Goal: Task Accomplishment & Management: Manage account settings

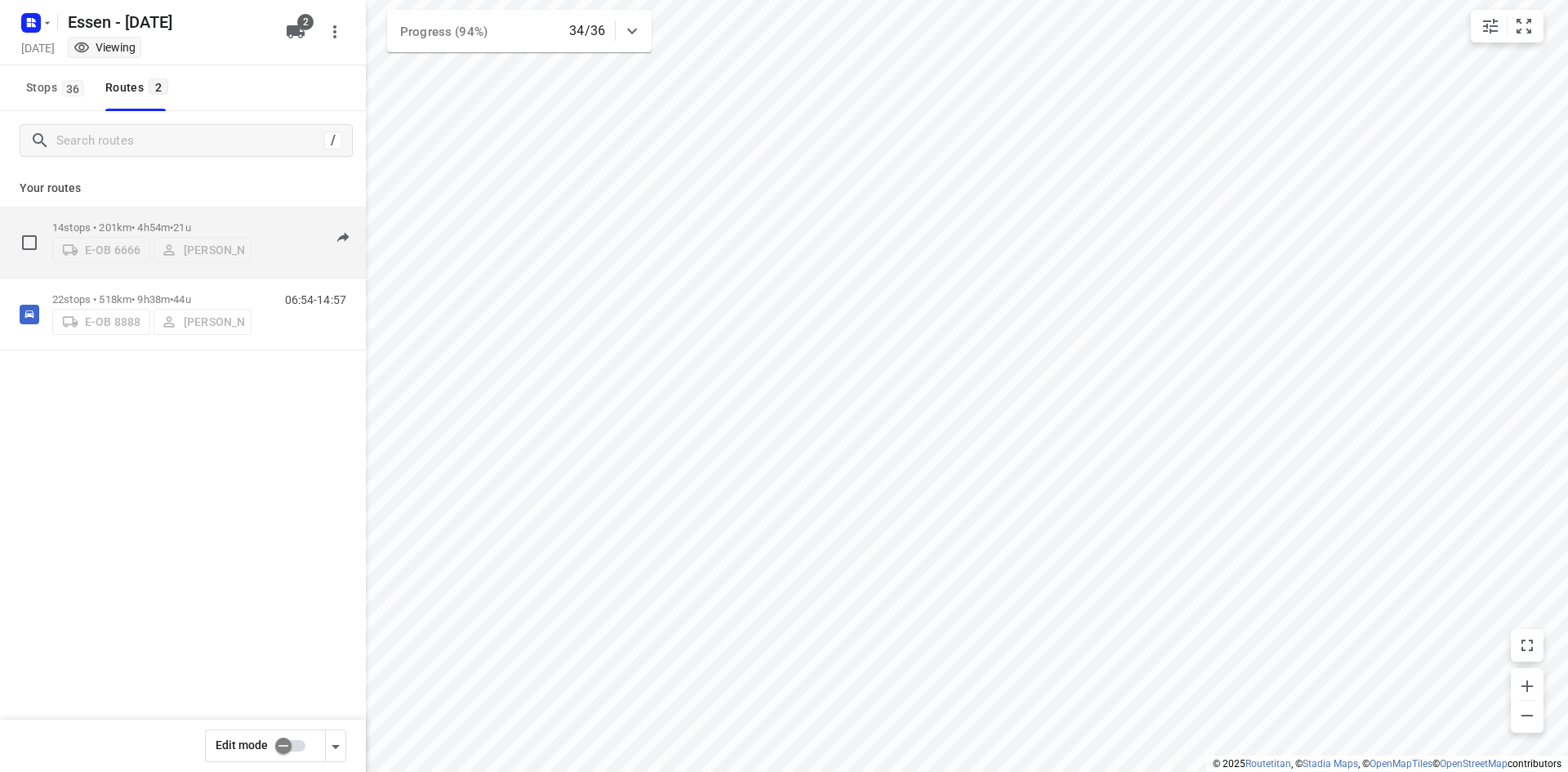
click at [291, 268] on div "06:44-13:18" at bounding box center [305, 246] width 82 height 49
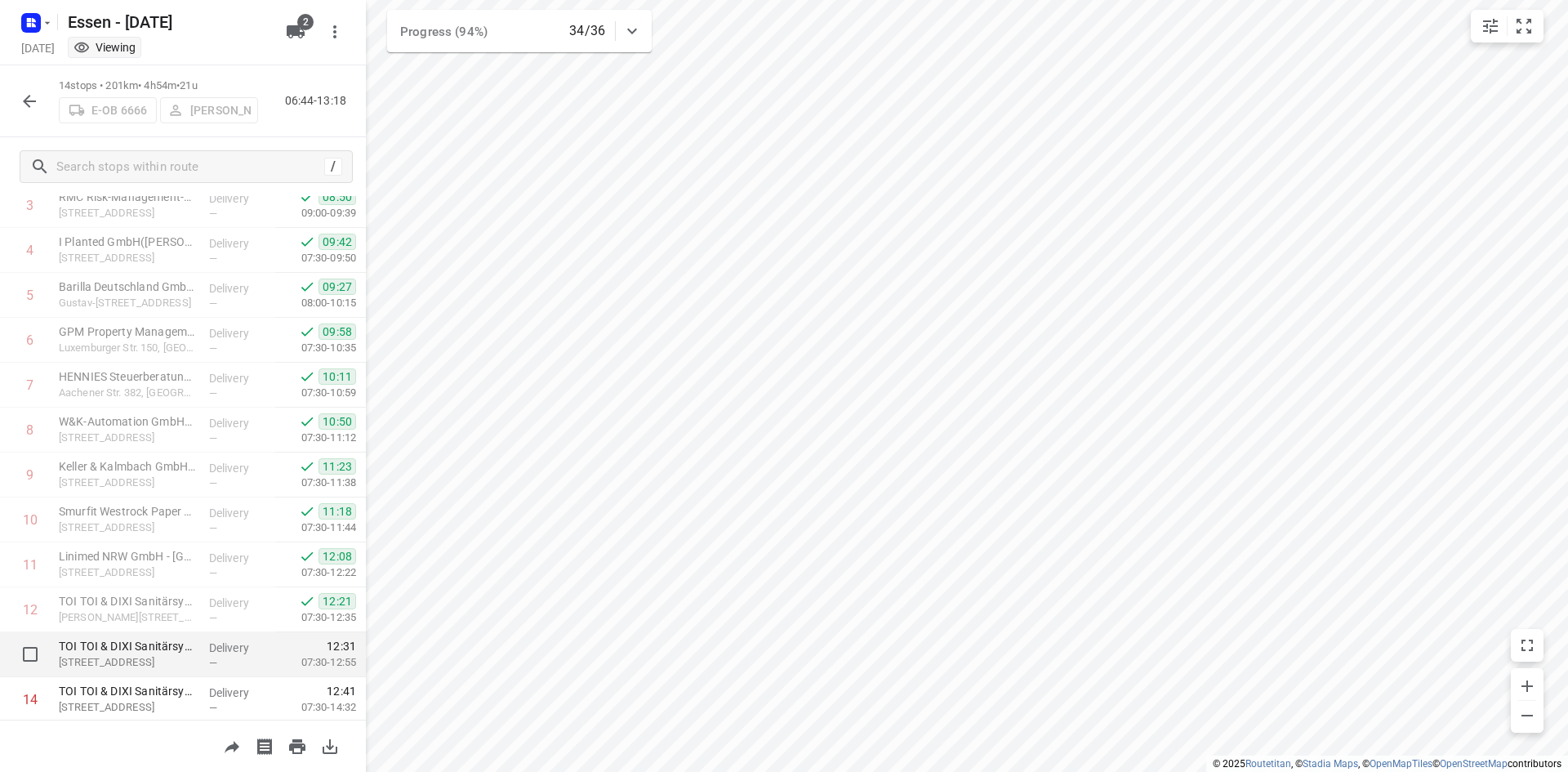
scroll to position [232, 0]
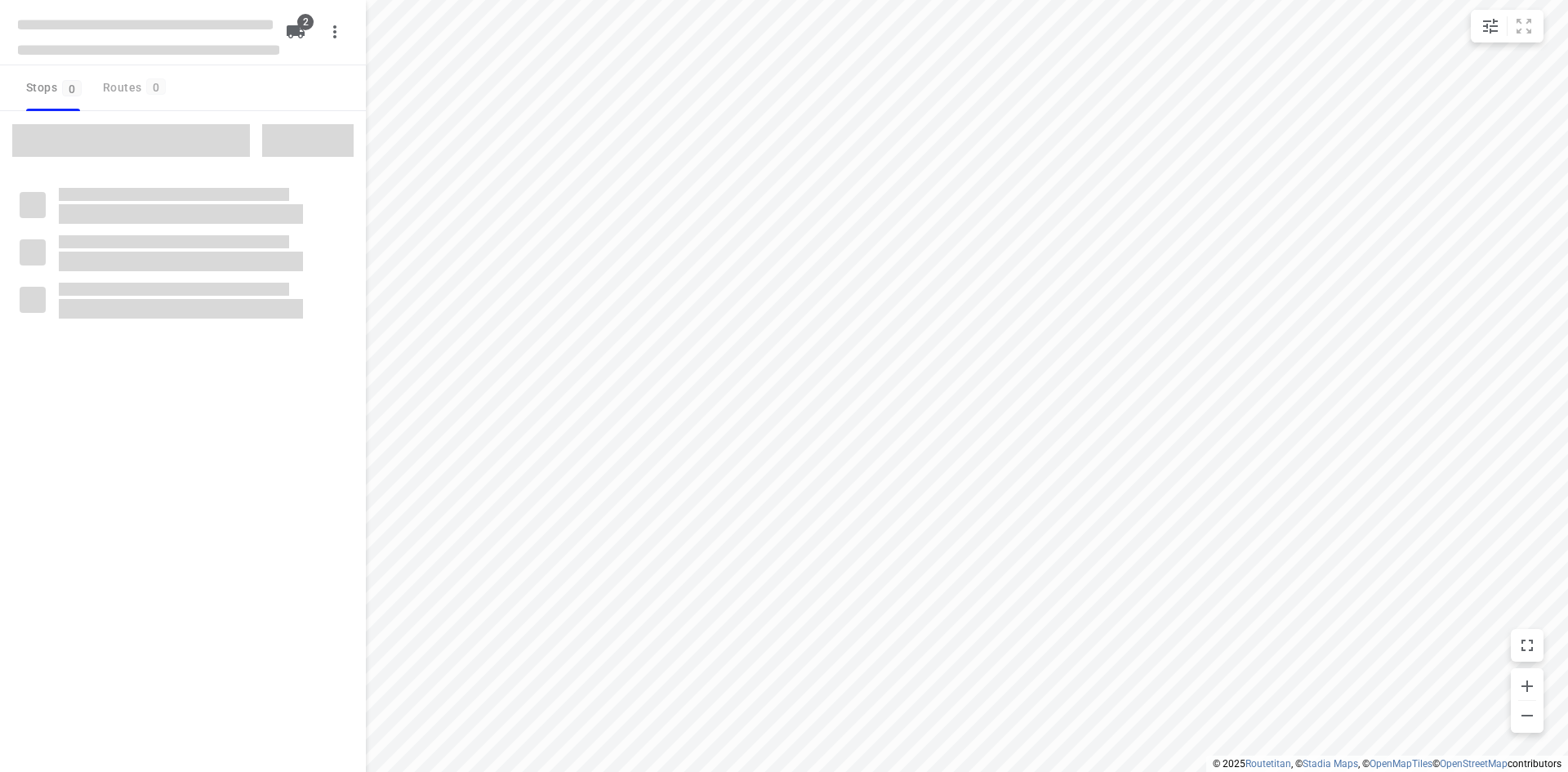
checkbox input "true"
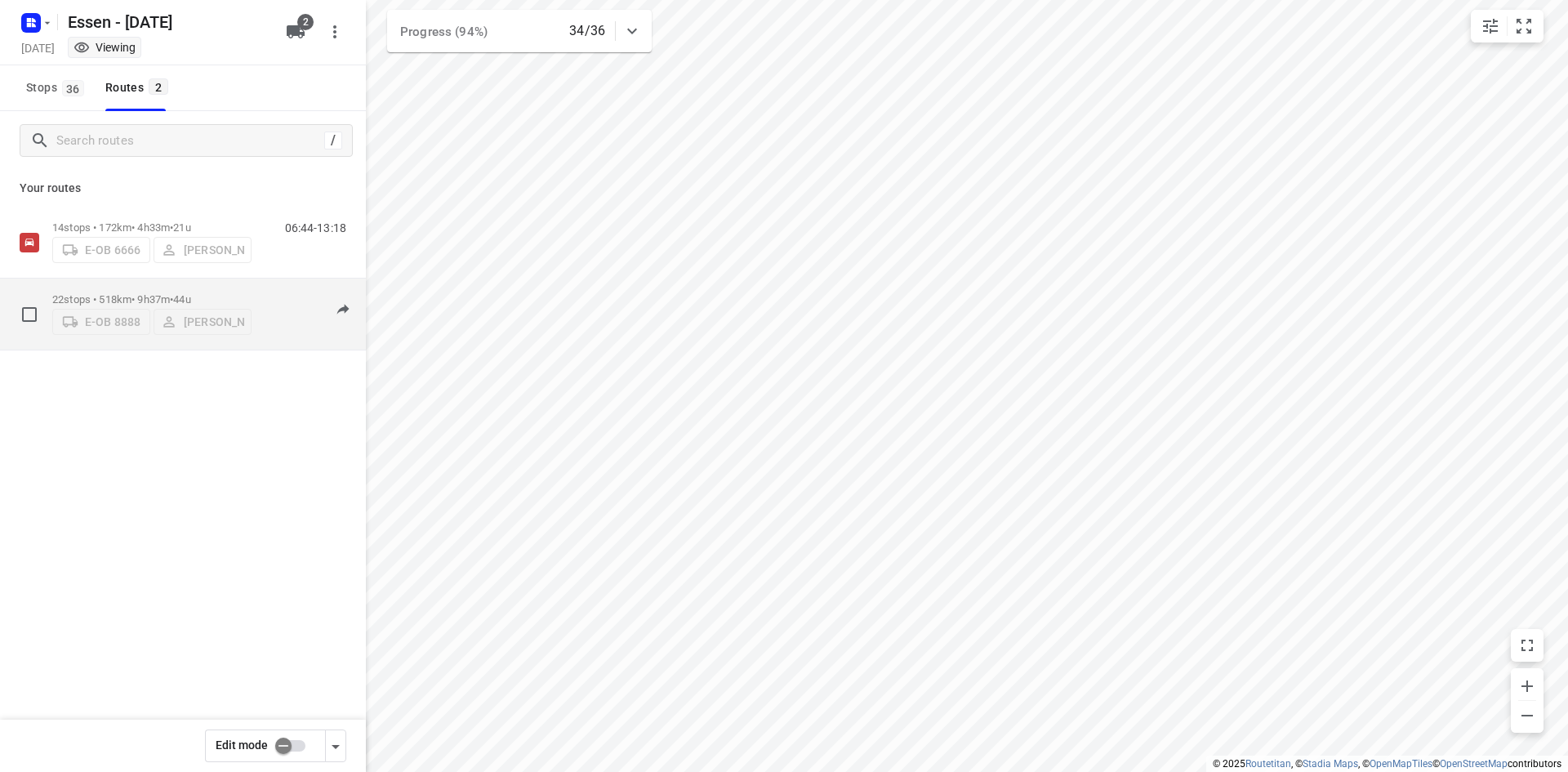
click at [286, 339] on div "06:54-14:57" at bounding box center [305, 318] width 82 height 49
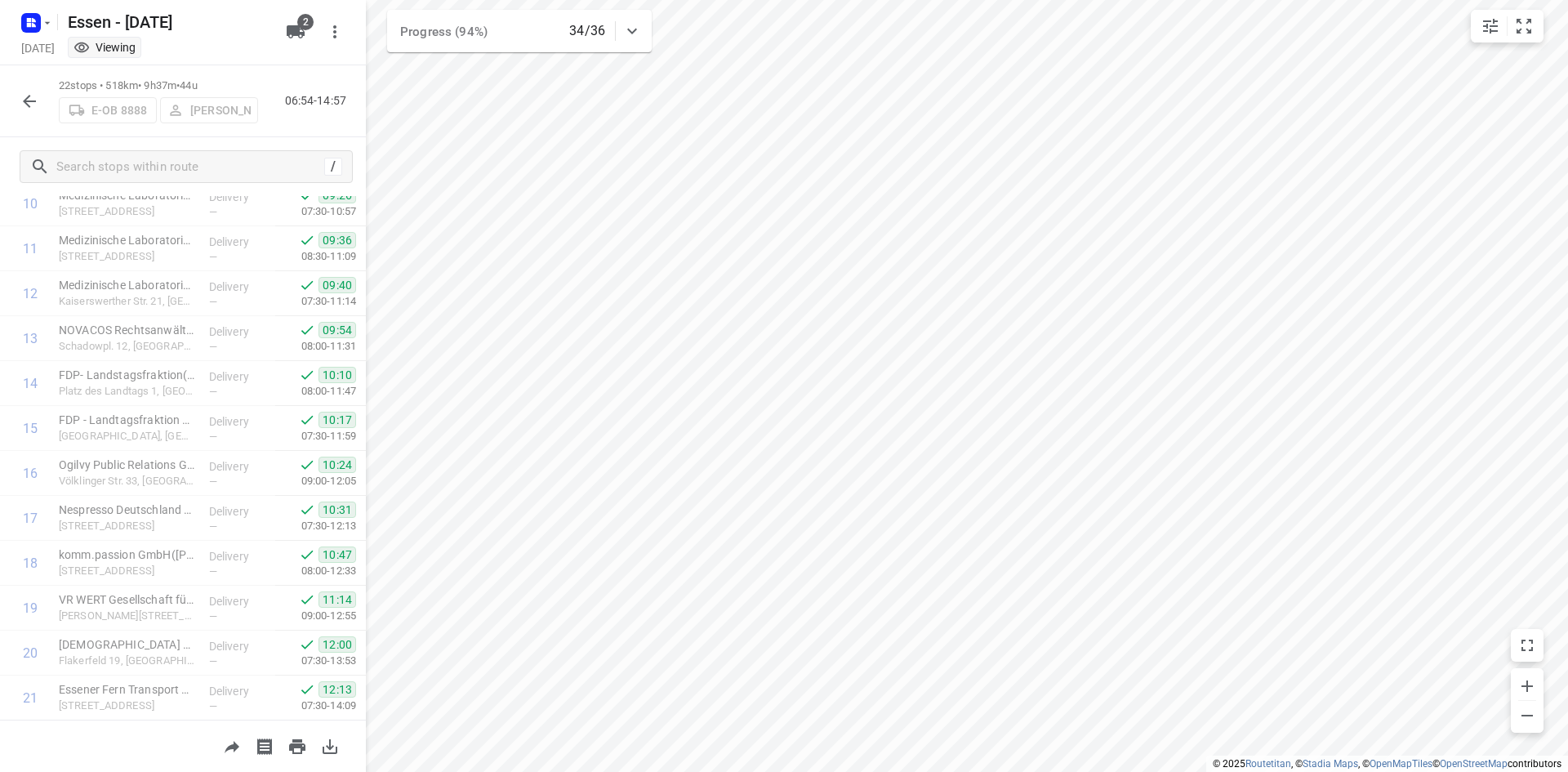
scroll to position [592, 0]
click at [26, 102] on icon "button" at bounding box center [29, 101] width 13 height 13
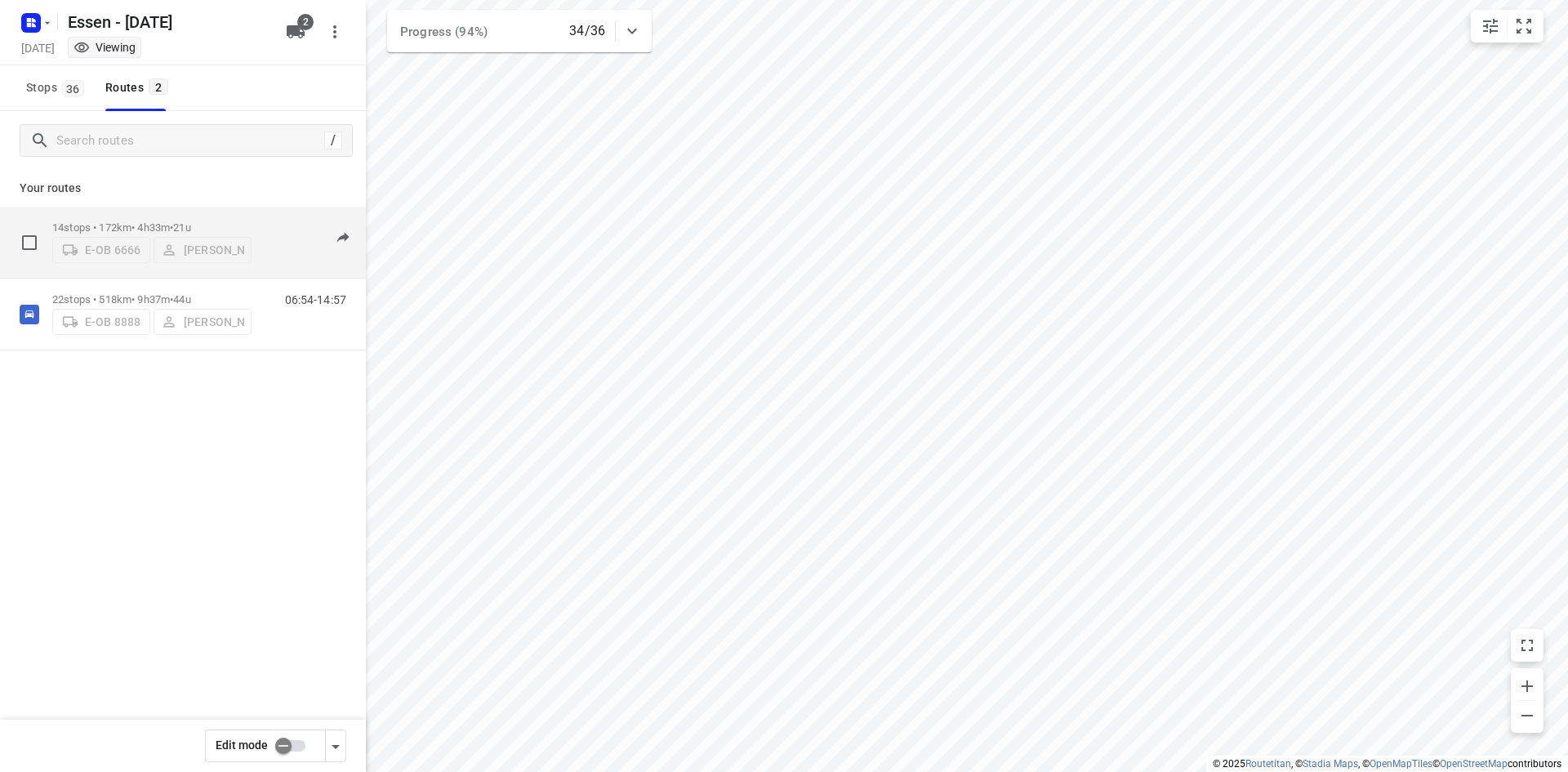
click at [296, 255] on div "06:44-13:18" at bounding box center [305, 246] width 82 height 49
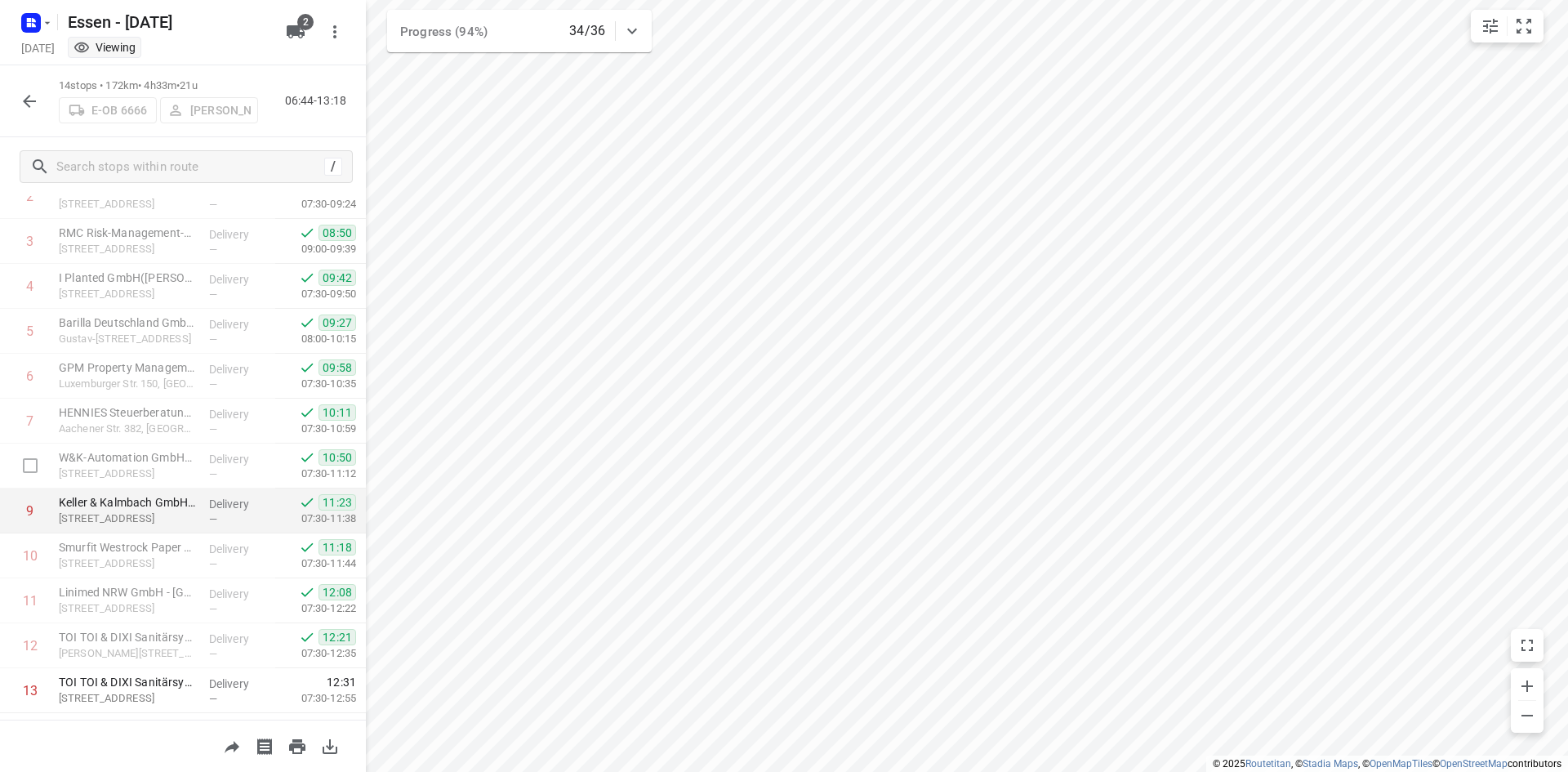
scroll to position [232, 0]
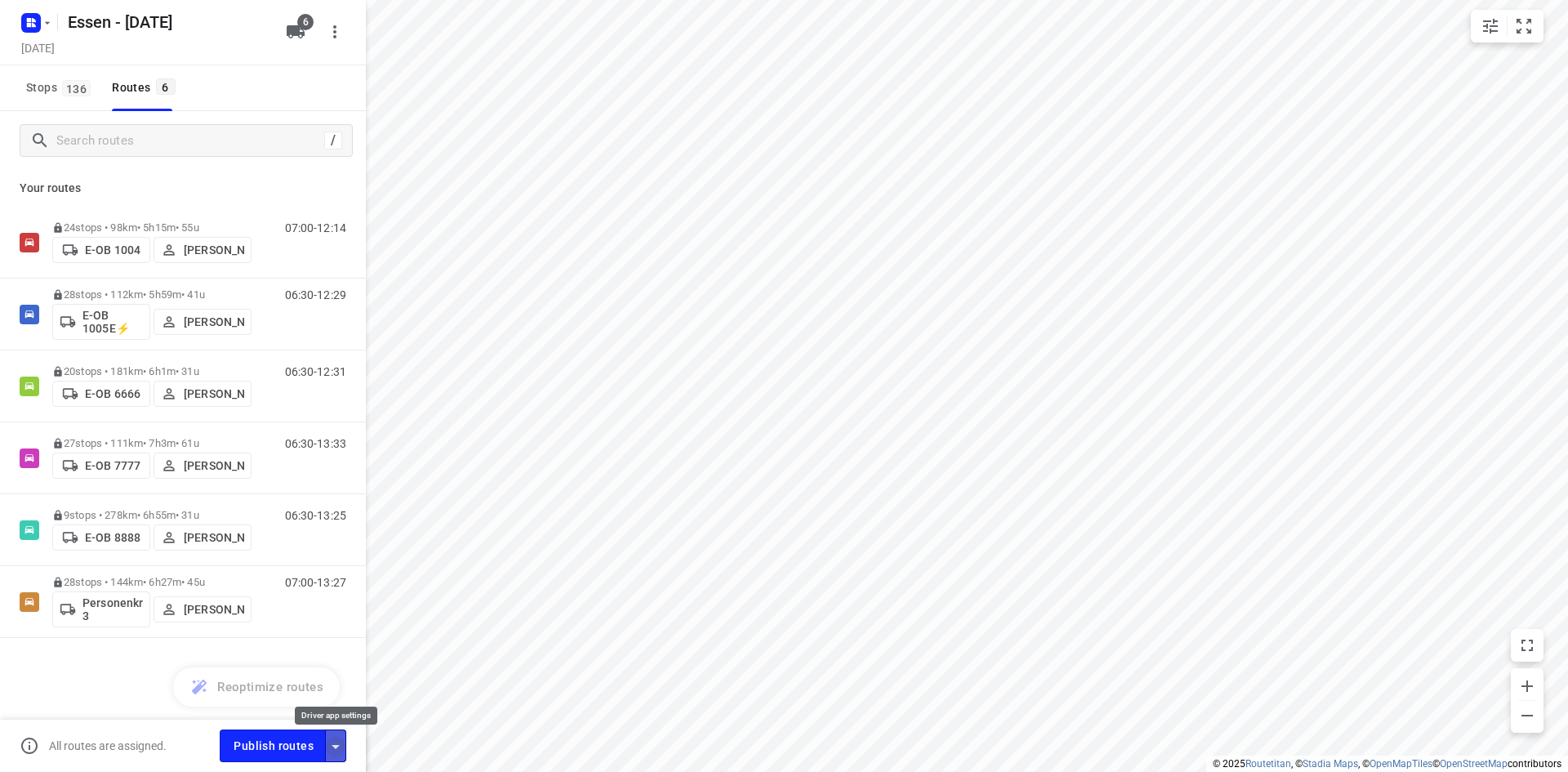
click at [338, 748] on icon "button" at bounding box center [335, 747] width 19 height 19
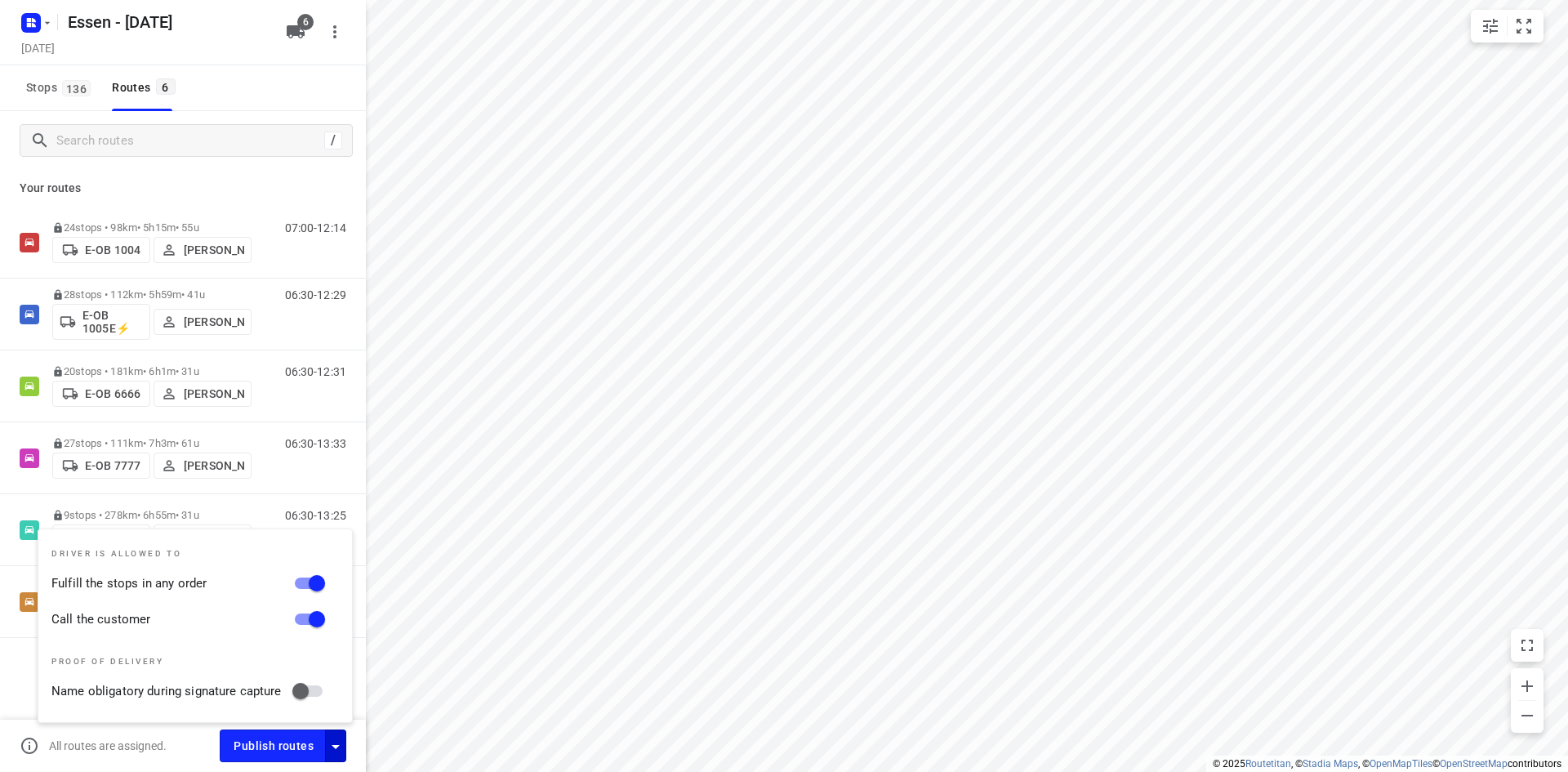
click at [17, 657] on div "24 stops • 98km • 5h15m • 55u E-OB 1004 Sandra Stamm 07:00-12:14 28 stops • 112…" at bounding box center [183, 480] width 366 height 546
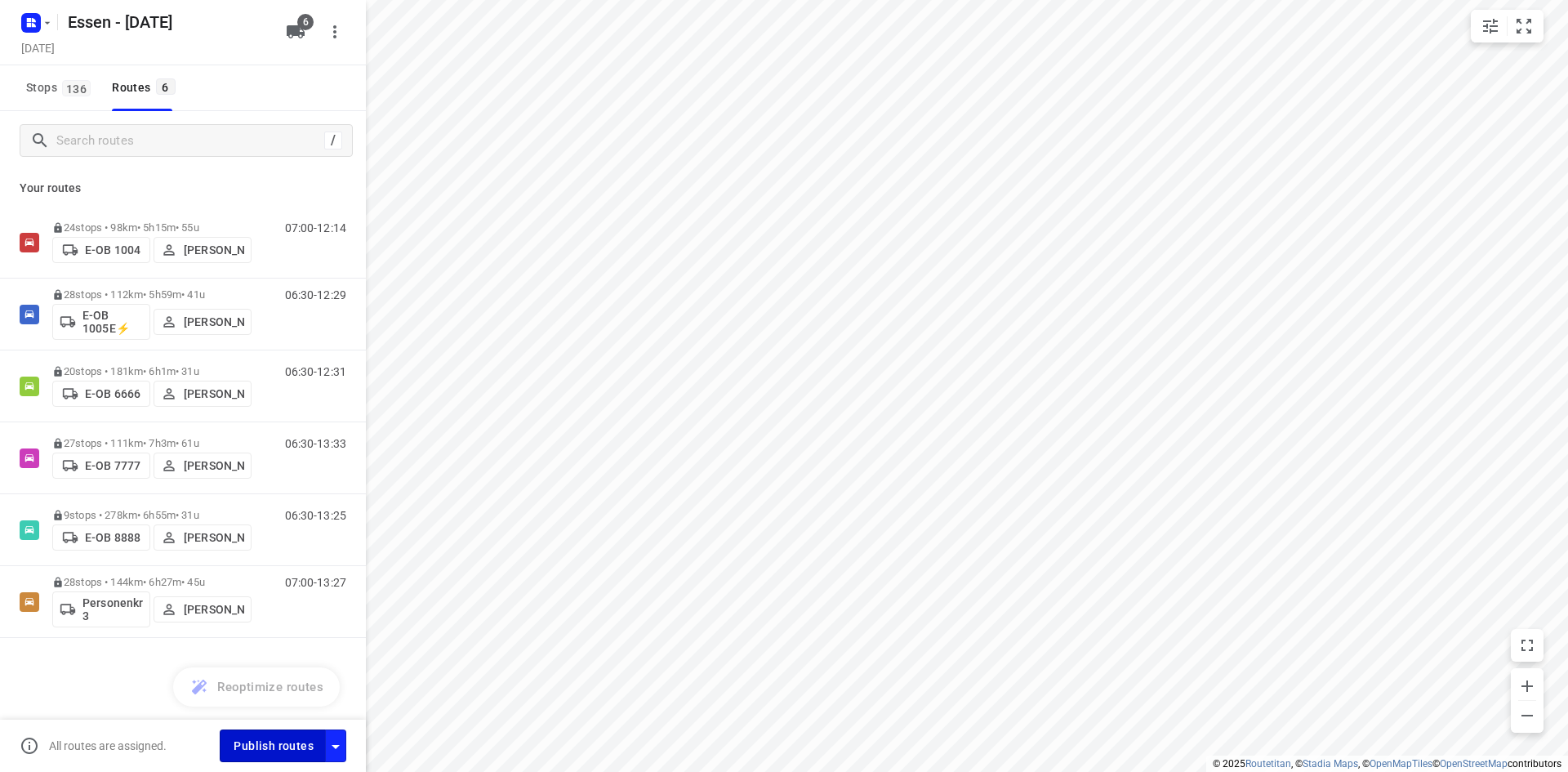
click at [268, 746] on span "Publish routes" at bounding box center [274, 746] width 80 height 20
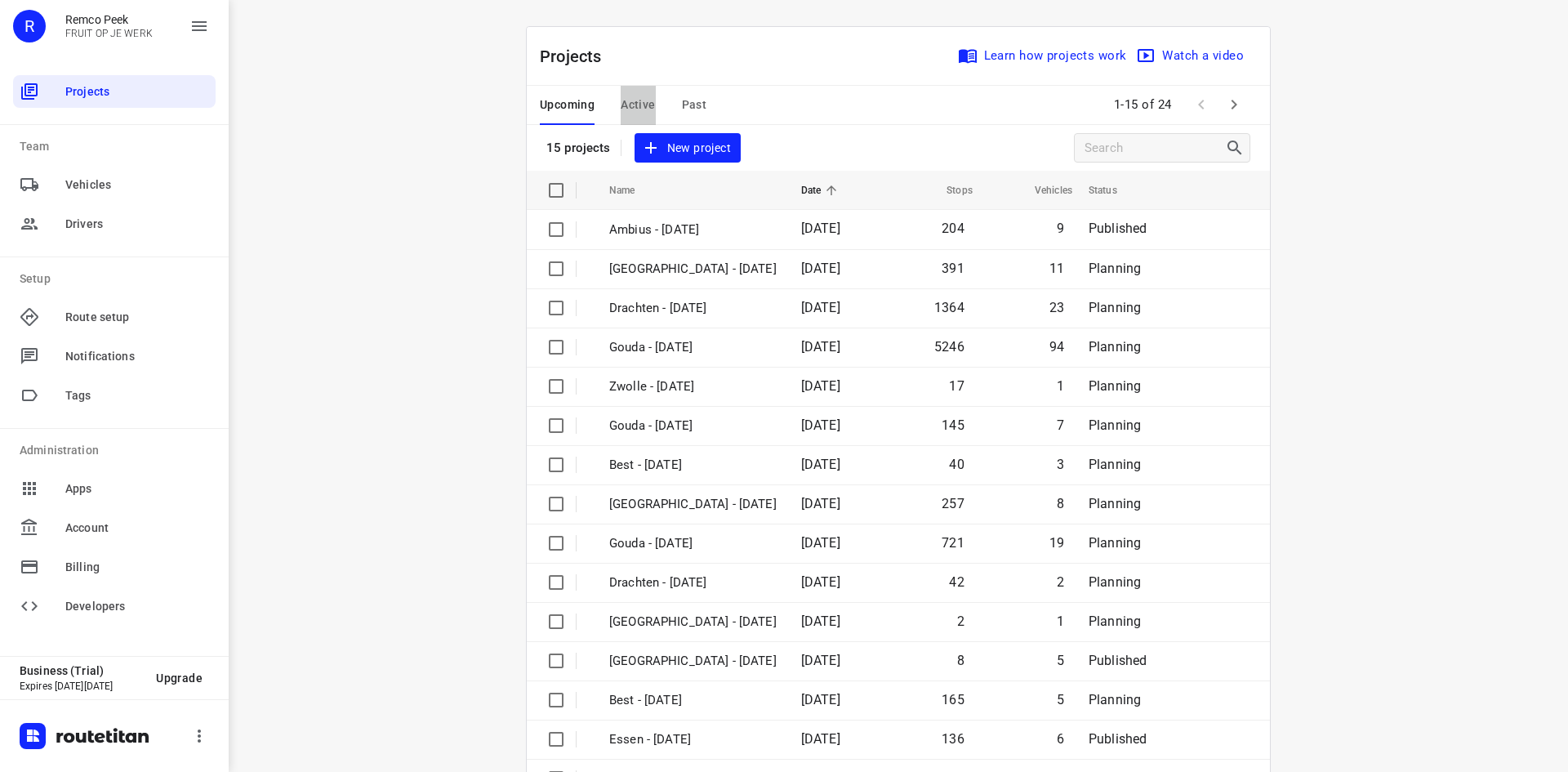
click at [632, 103] on span "Active" at bounding box center [637, 104] width 34 height 20
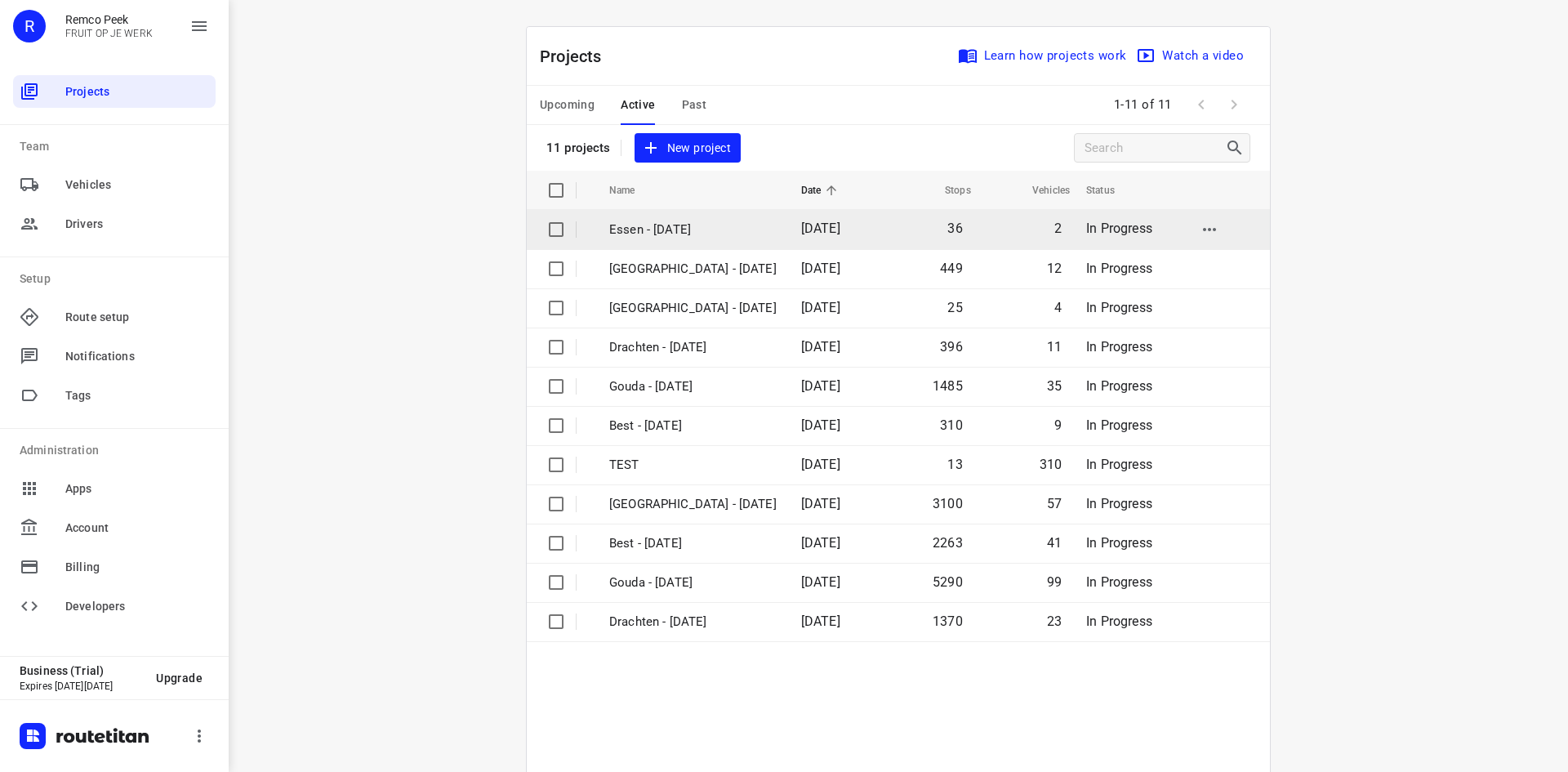
click at [727, 231] on p "Essen - [DATE]" at bounding box center [693, 230] width 168 height 19
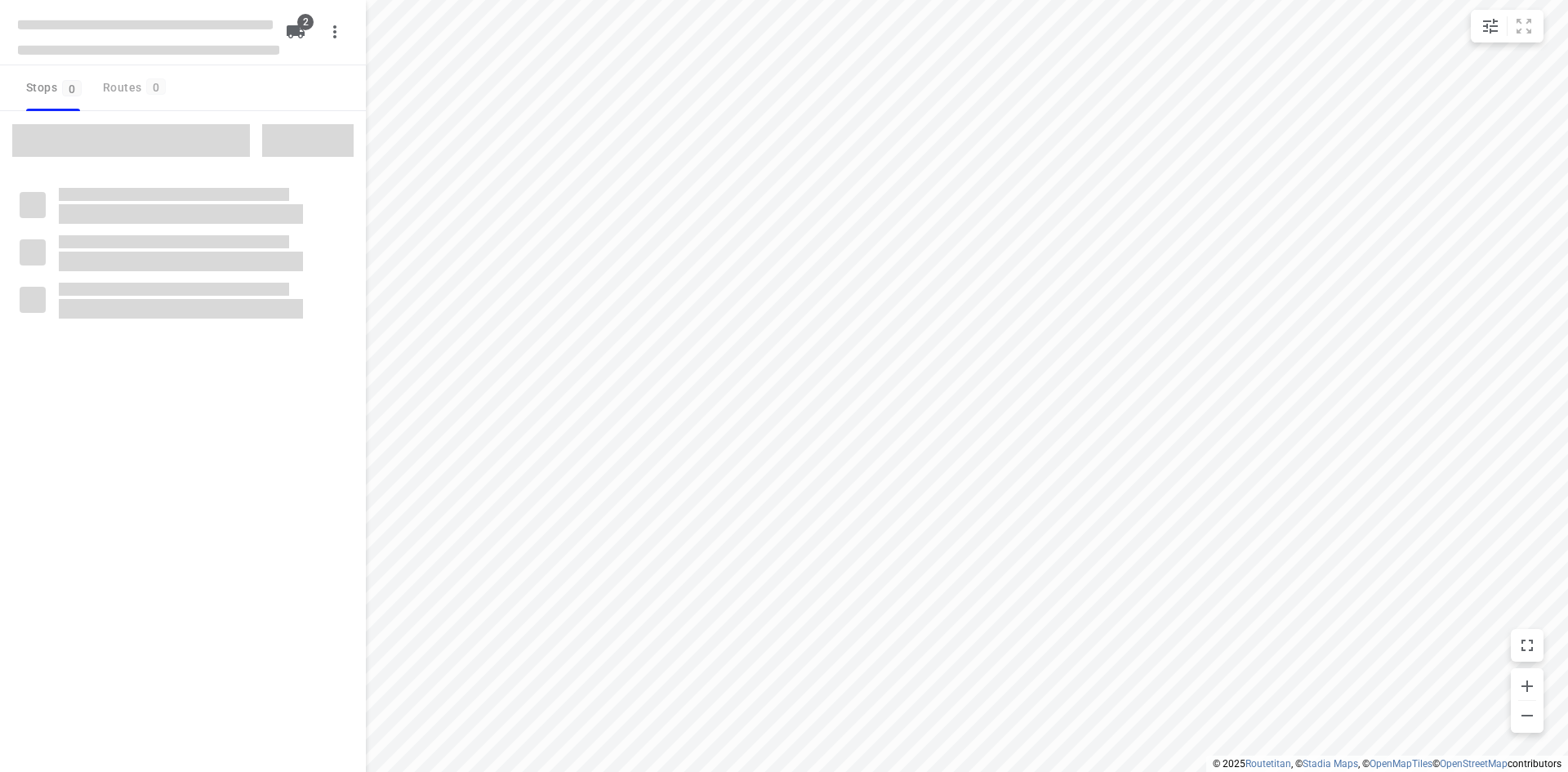
checkbox input "true"
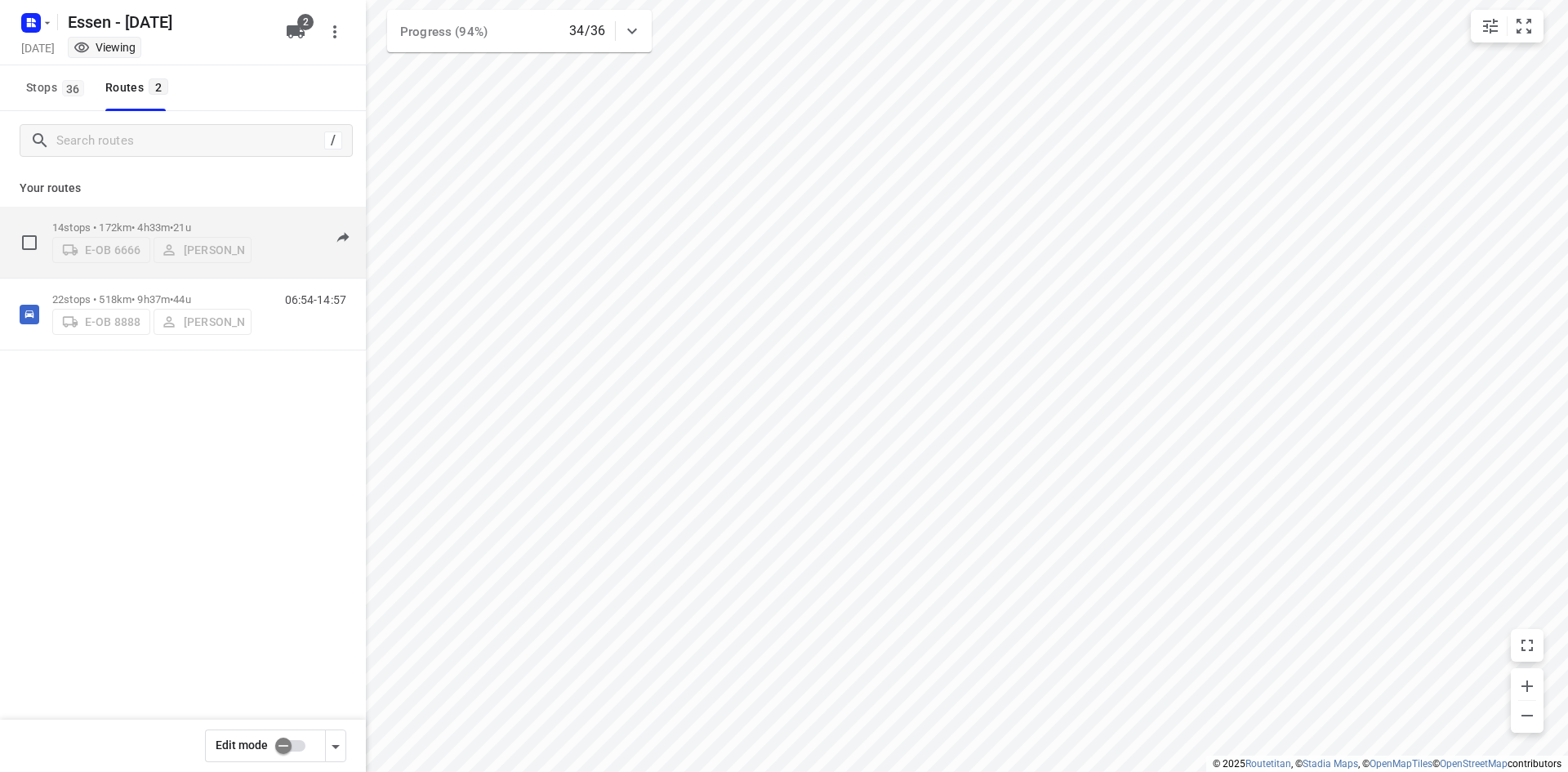
click at [271, 262] on div "06:44-13:18" at bounding box center [305, 246] width 82 height 49
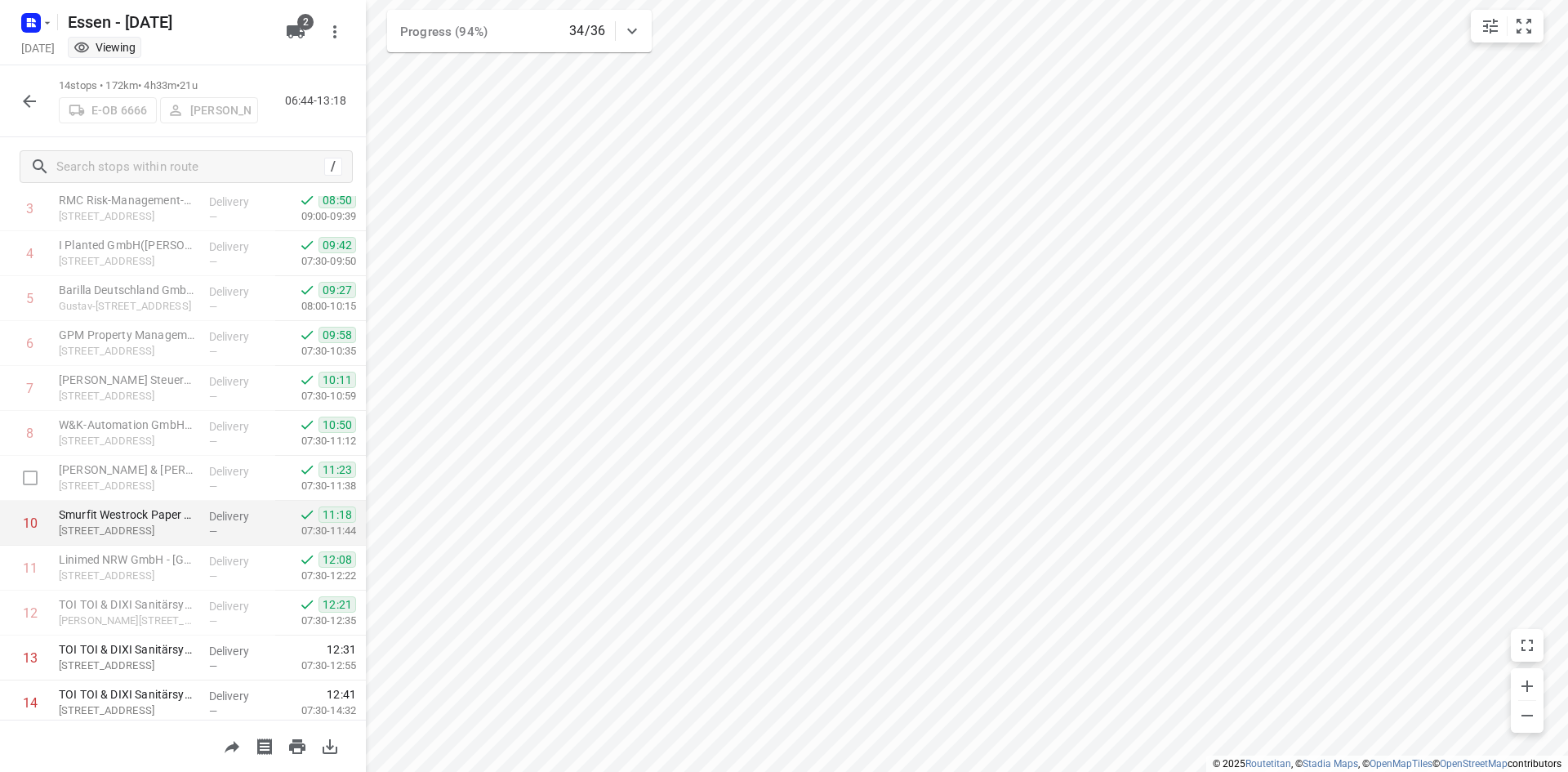
scroll to position [232, 0]
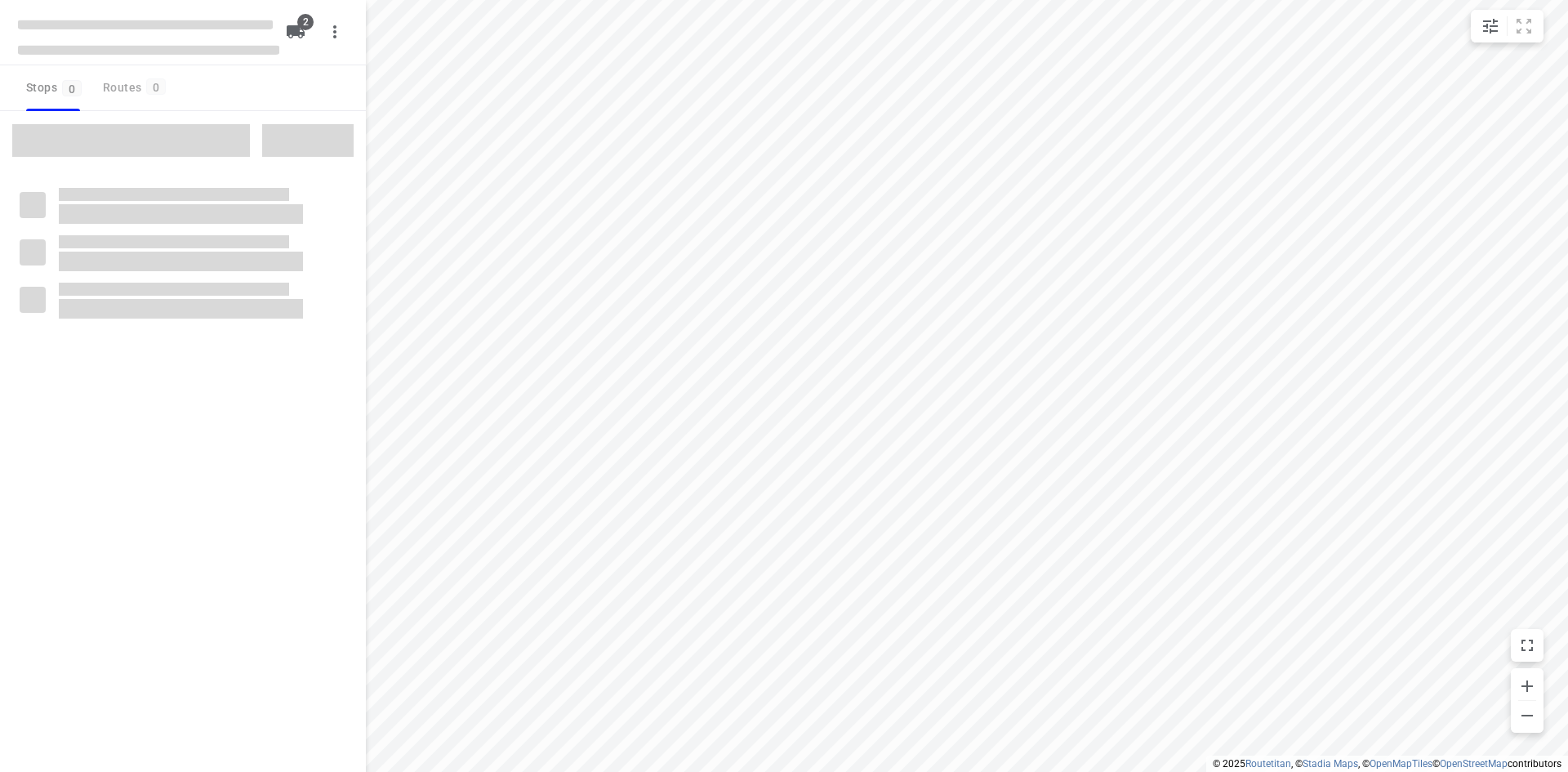
checkbox input "true"
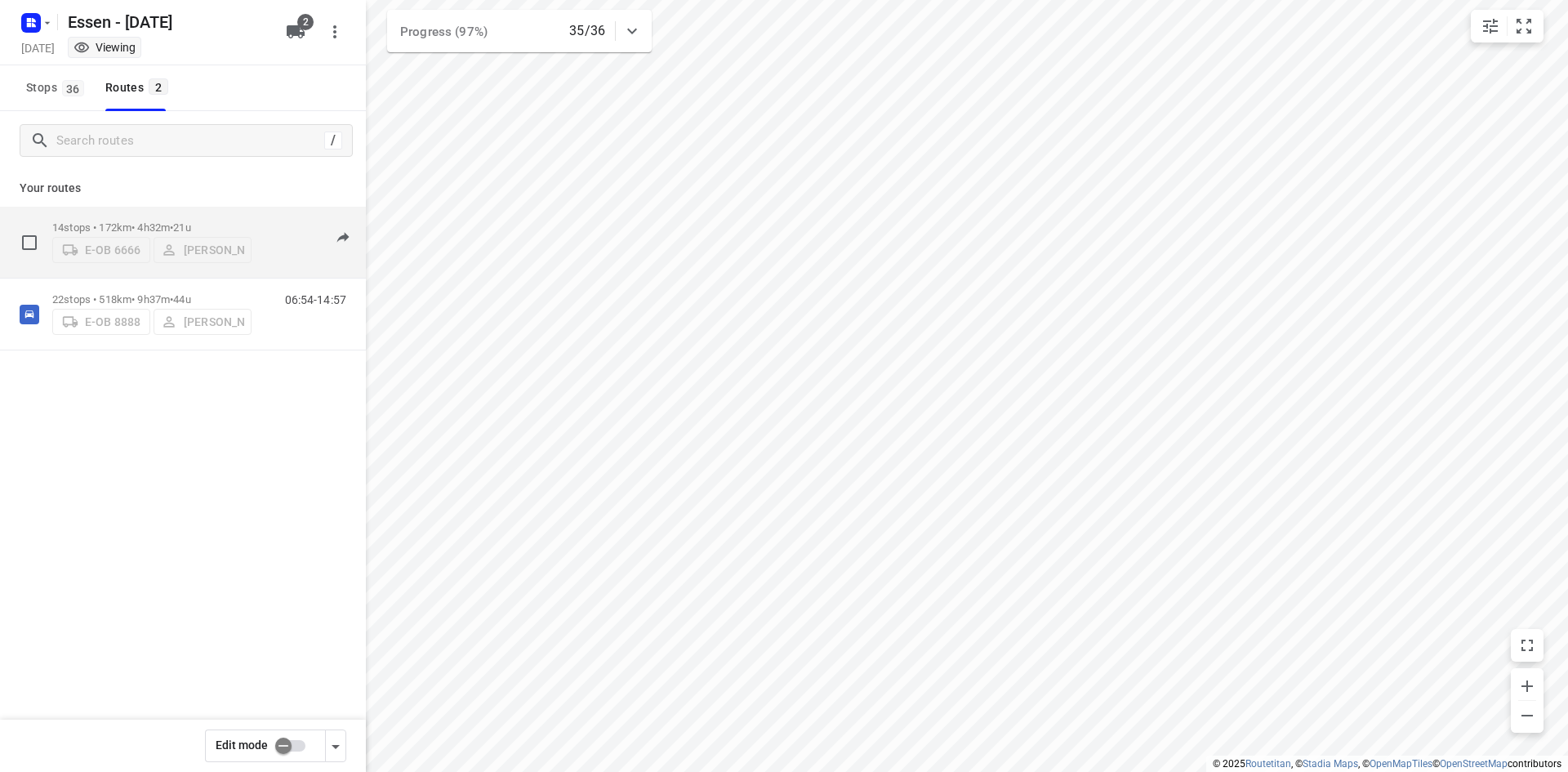
click at [275, 255] on div "06:44-13:32" at bounding box center [305, 246] width 82 height 49
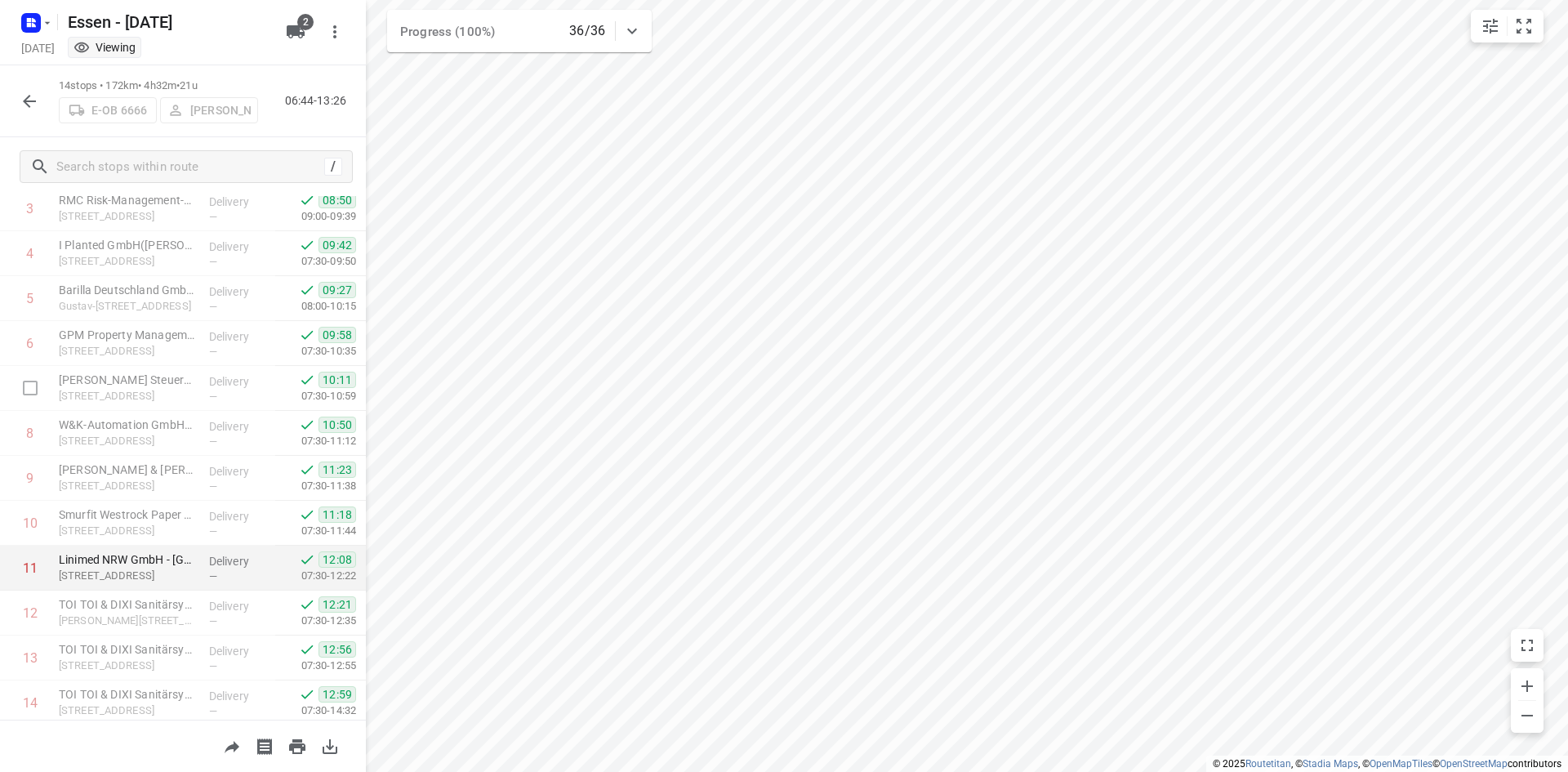
scroll to position [232, 0]
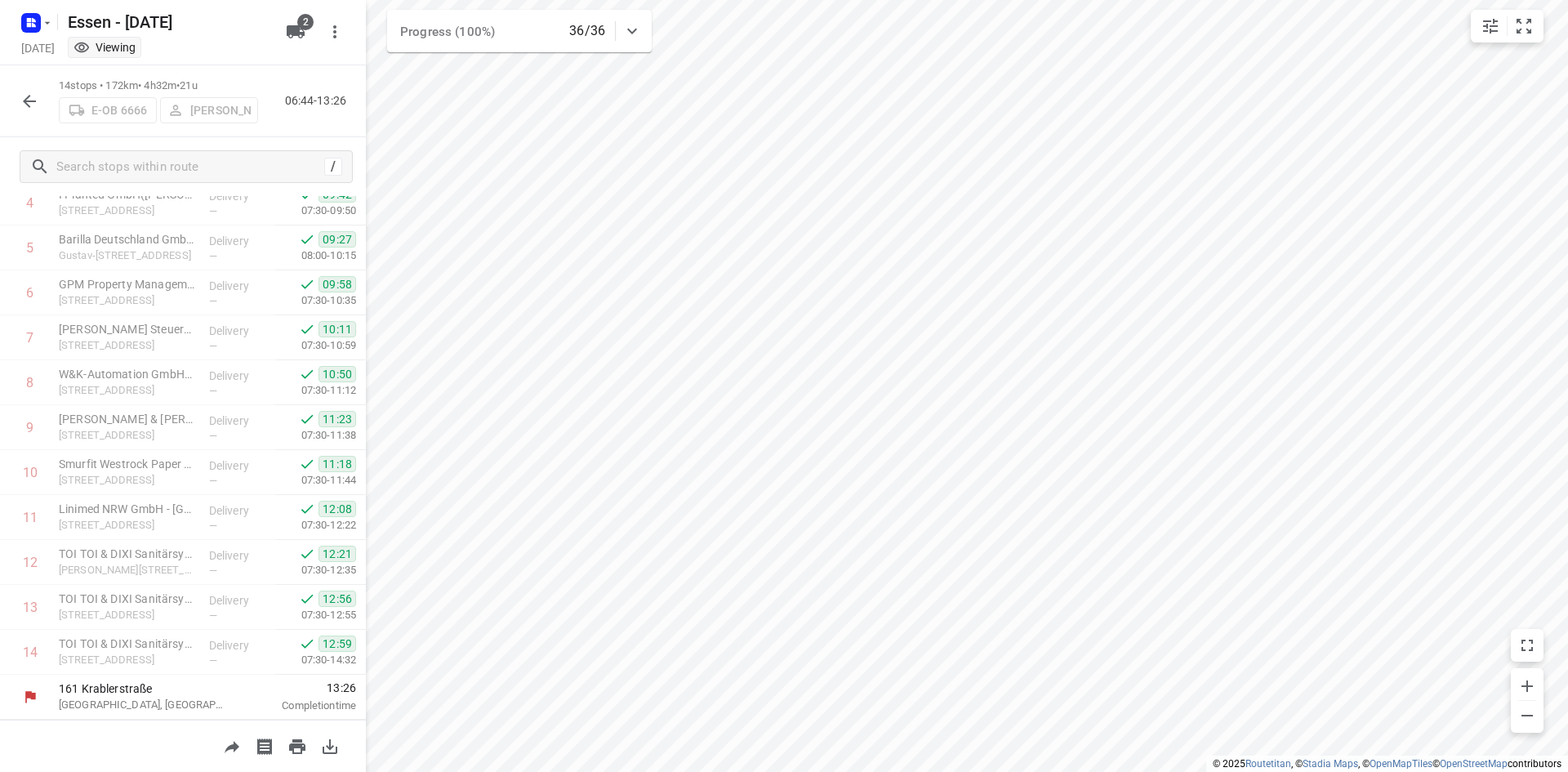
click at [22, 109] on icon "button" at bounding box center [29, 102] width 19 height 19
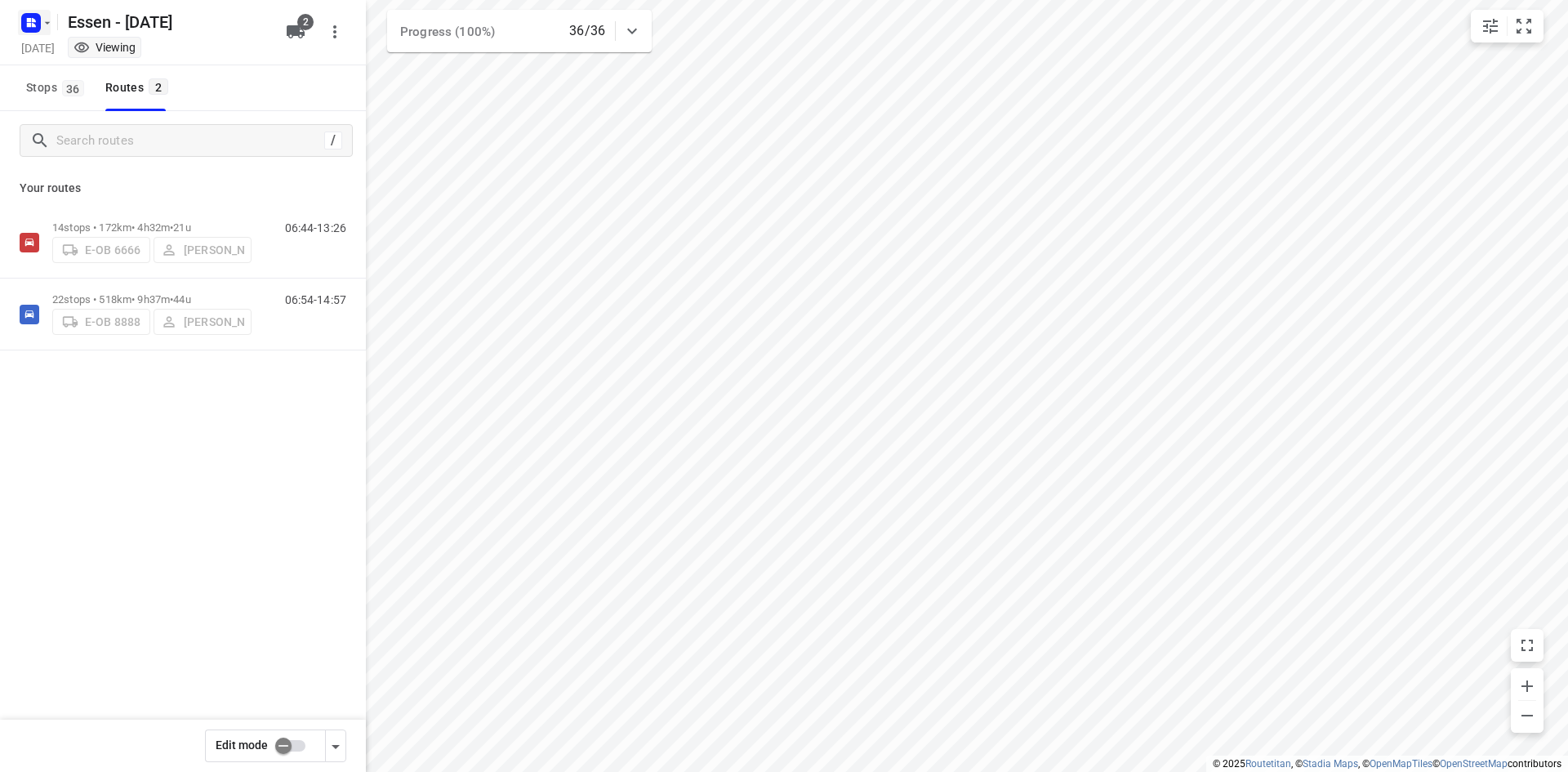
click at [52, 24] on icon "button" at bounding box center [47, 23] width 13 height 13
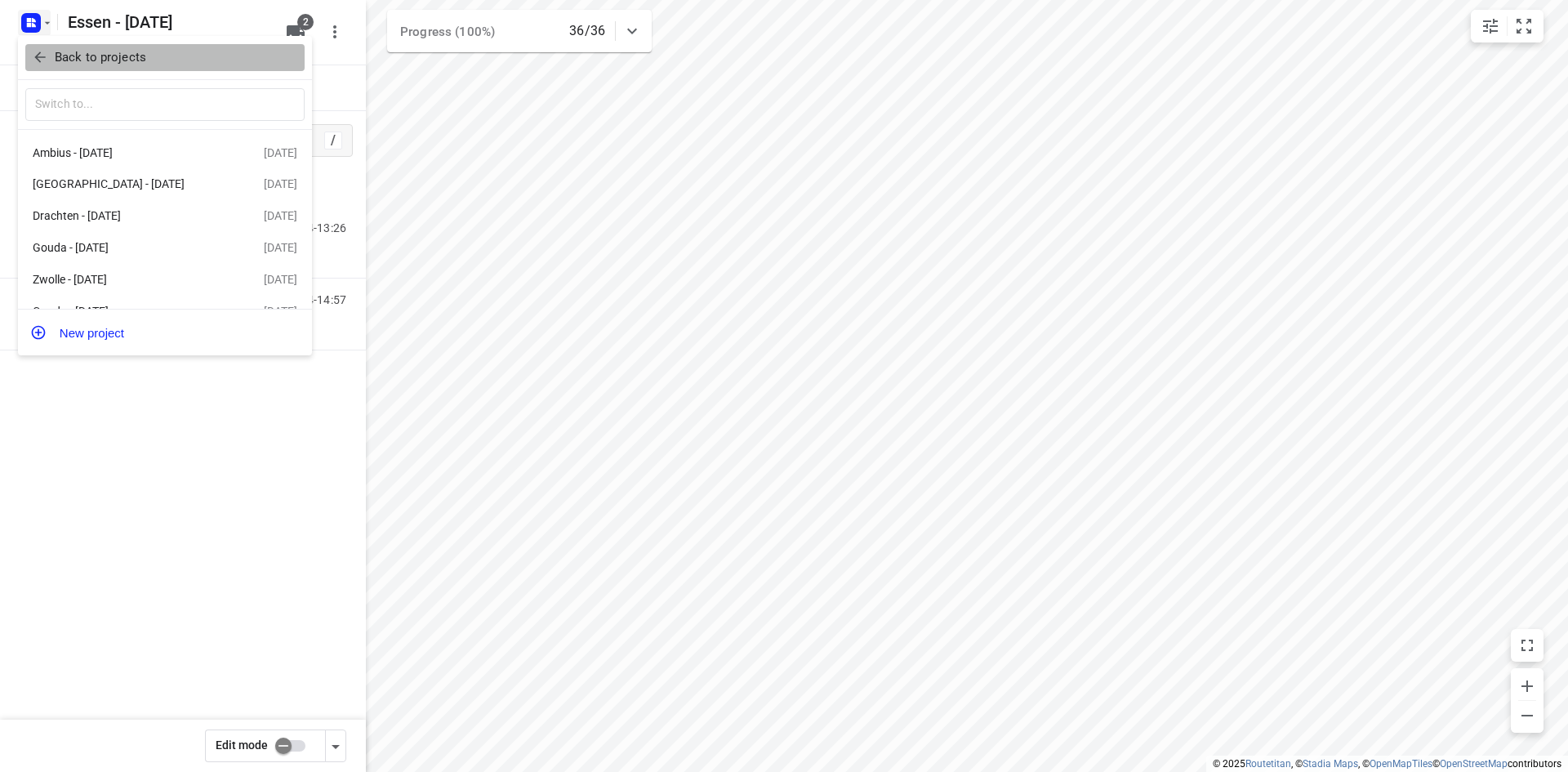
click at [38, 53] on icon "button" at bounding box center [40, 57] width 17 height 17
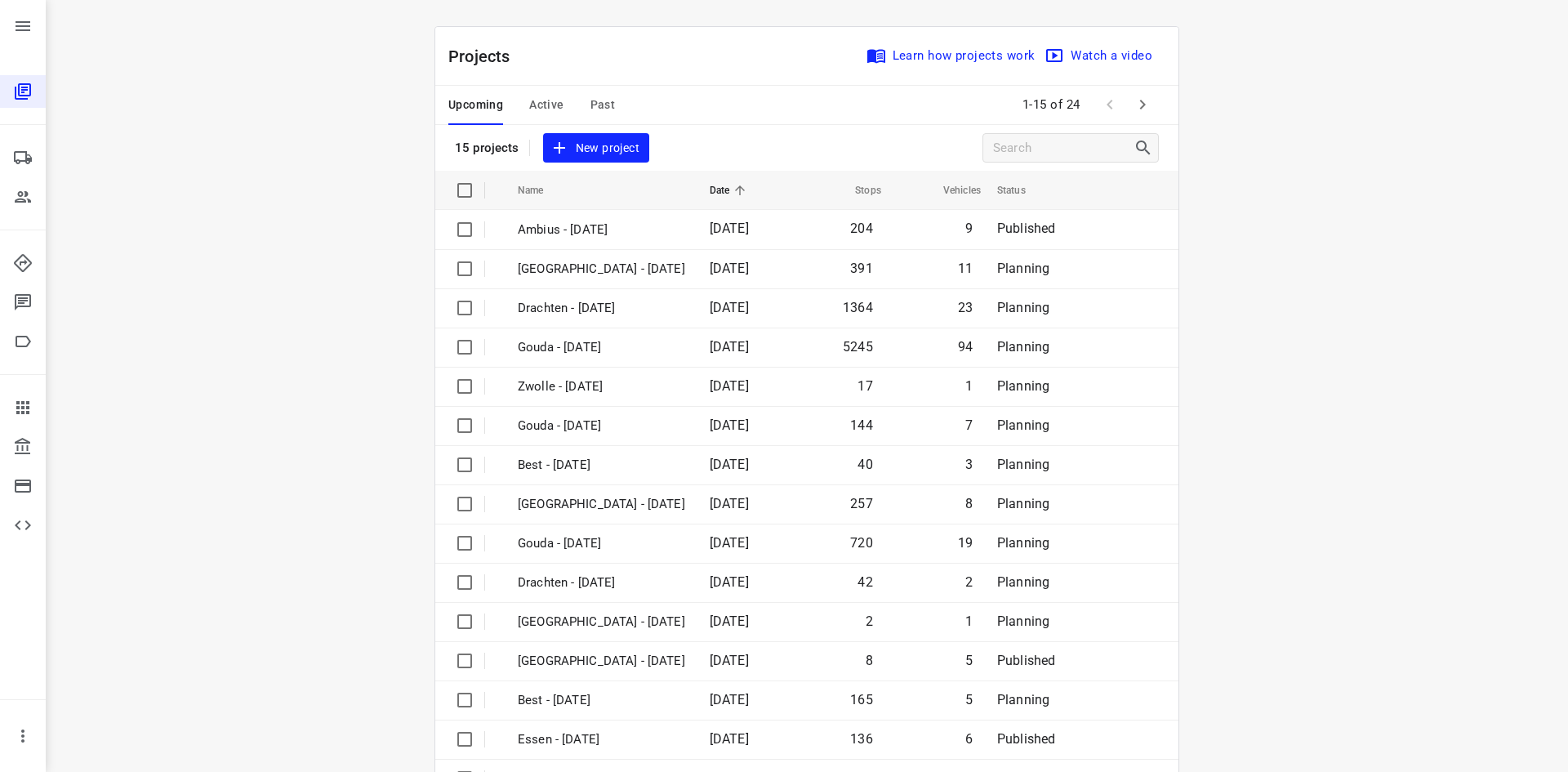
click at [548, 110] on span "Active" at bounding box center [547, 104] width 34 height 20
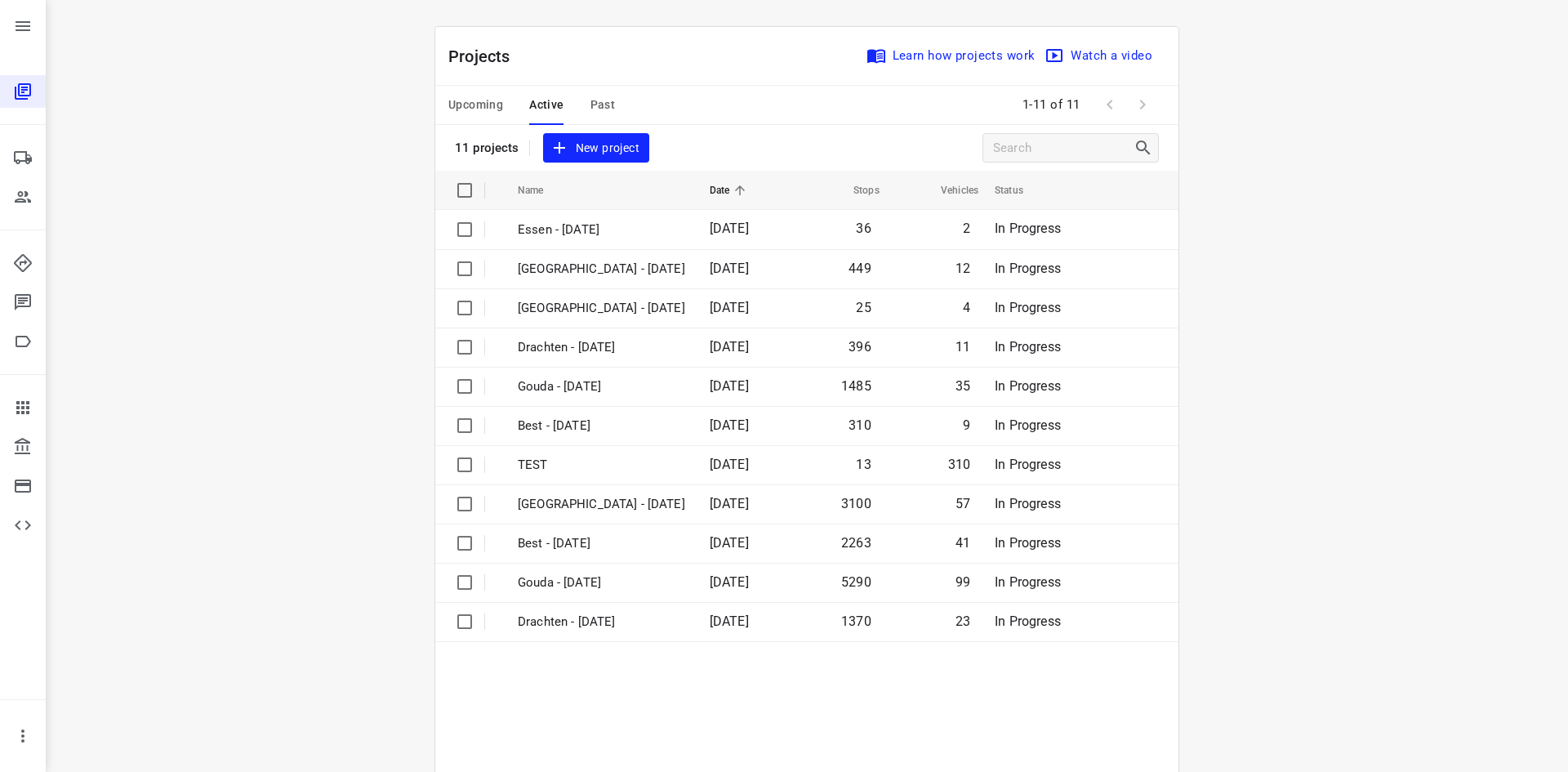
click at [597, 104] on span "Past" at bounding box center [603, 104] width 26 height 20
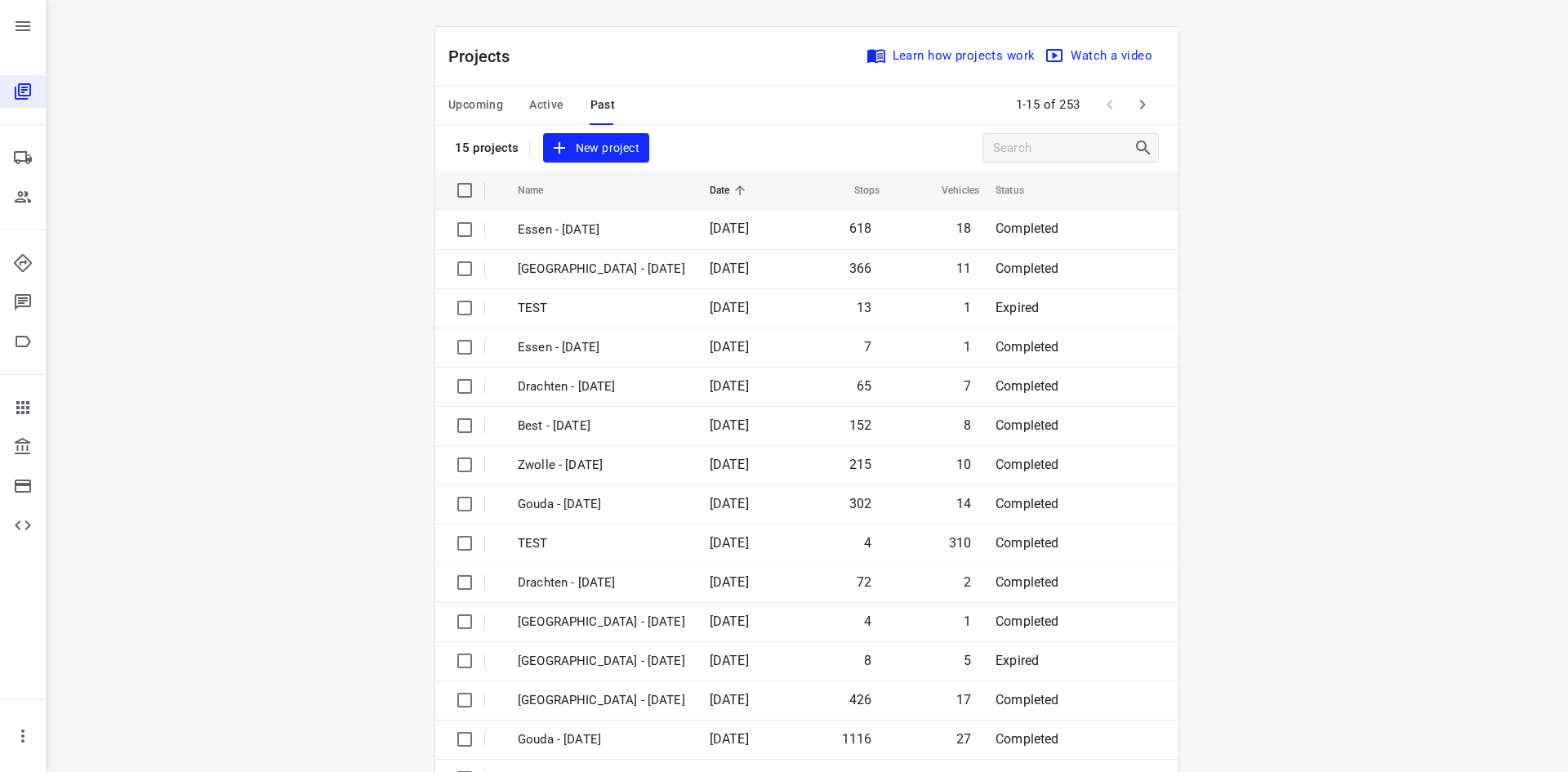
click at [471, 102] on span "Upcoming" at bounding box center [476, 104] width 55 height 20
click at [595, 100] on span "Past" at bounding box center [603, 104] width 26 height 20
click at [481, 101] on span "Upcoming" at bounding box center [476, 104] width 55 height 20
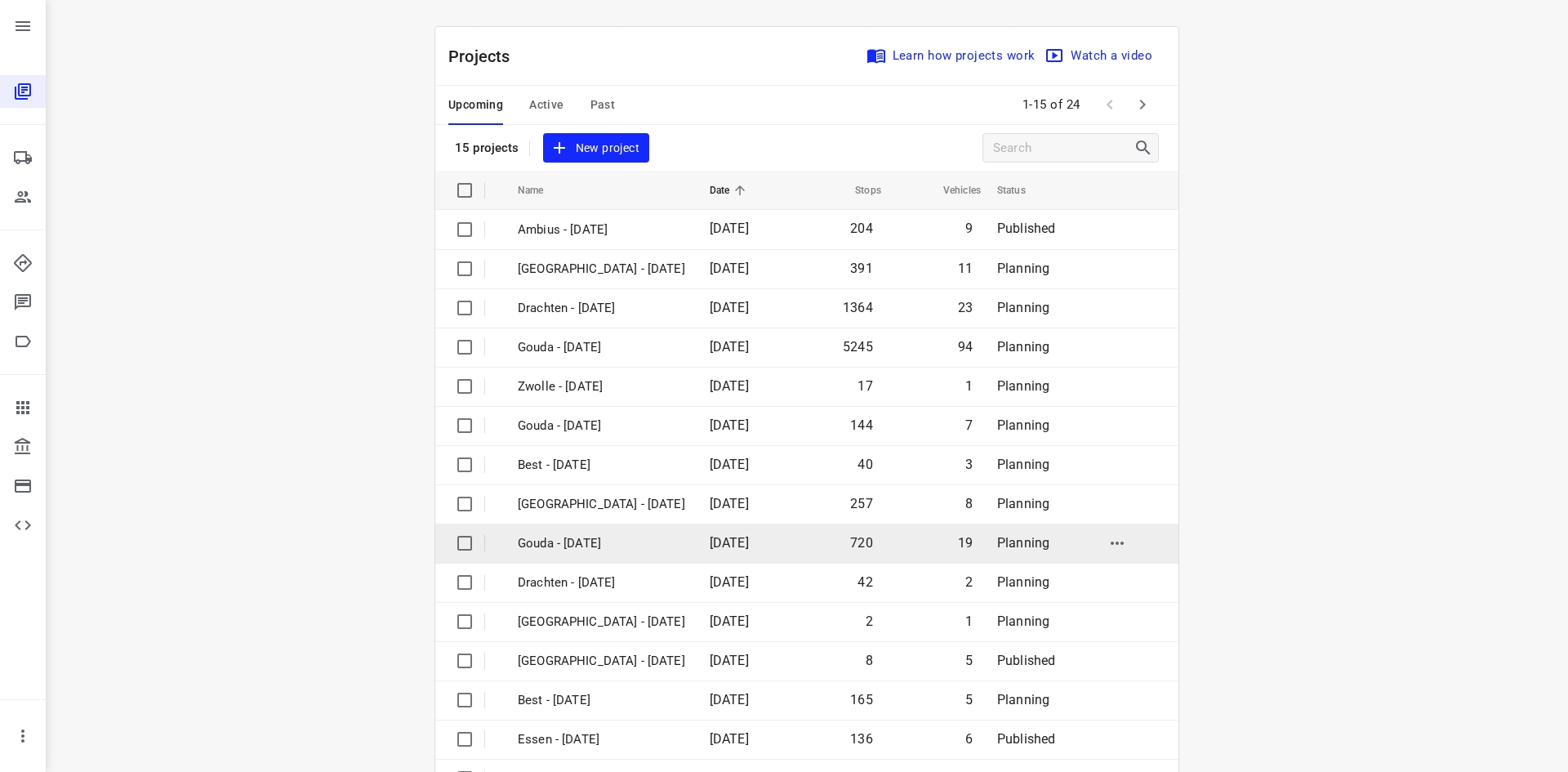
scroll to position [54, 0]
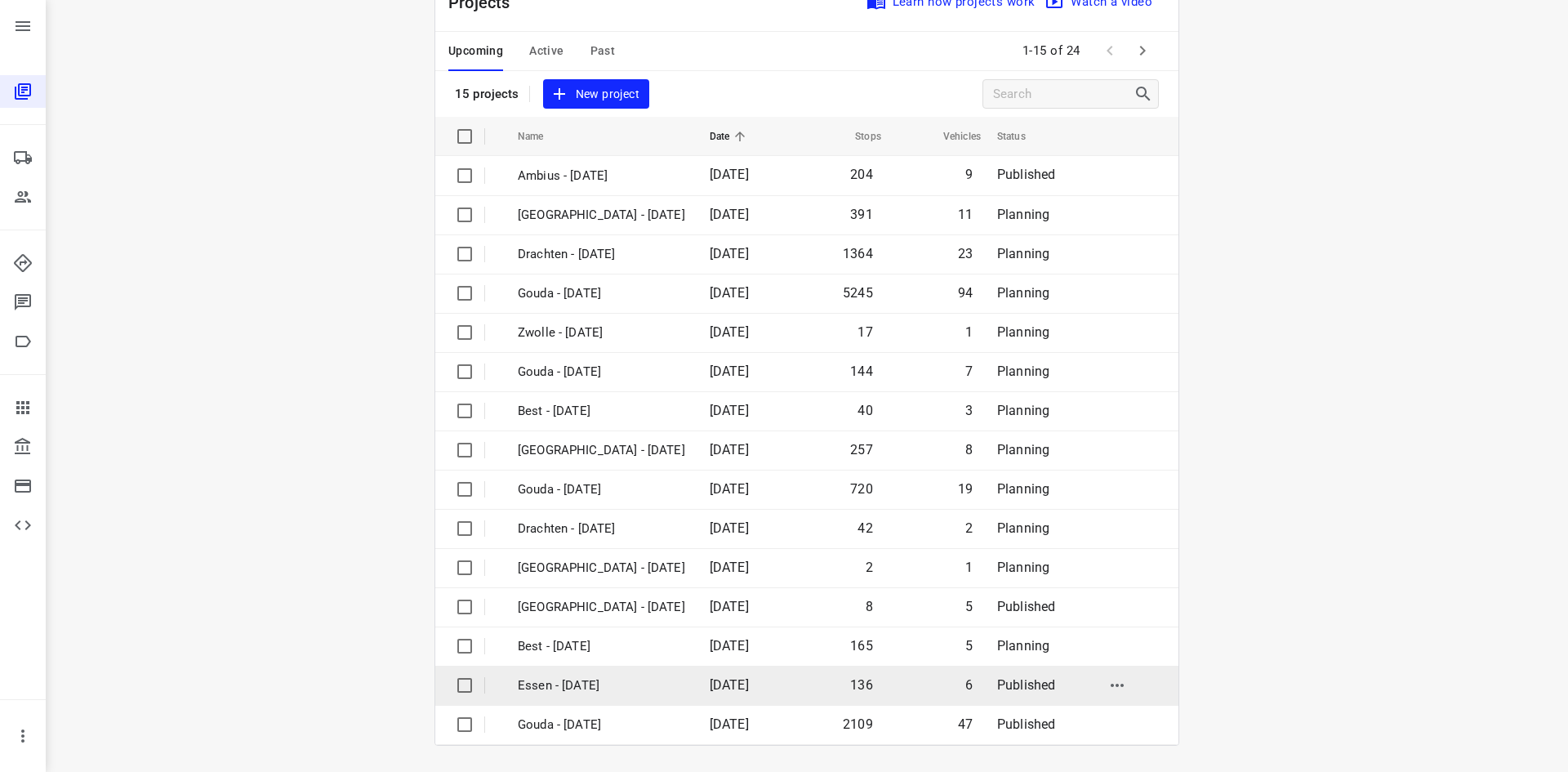
click at [645, 691] on p "Essen - [DATE]" at bounding box center [602, 685] width 168 height 19
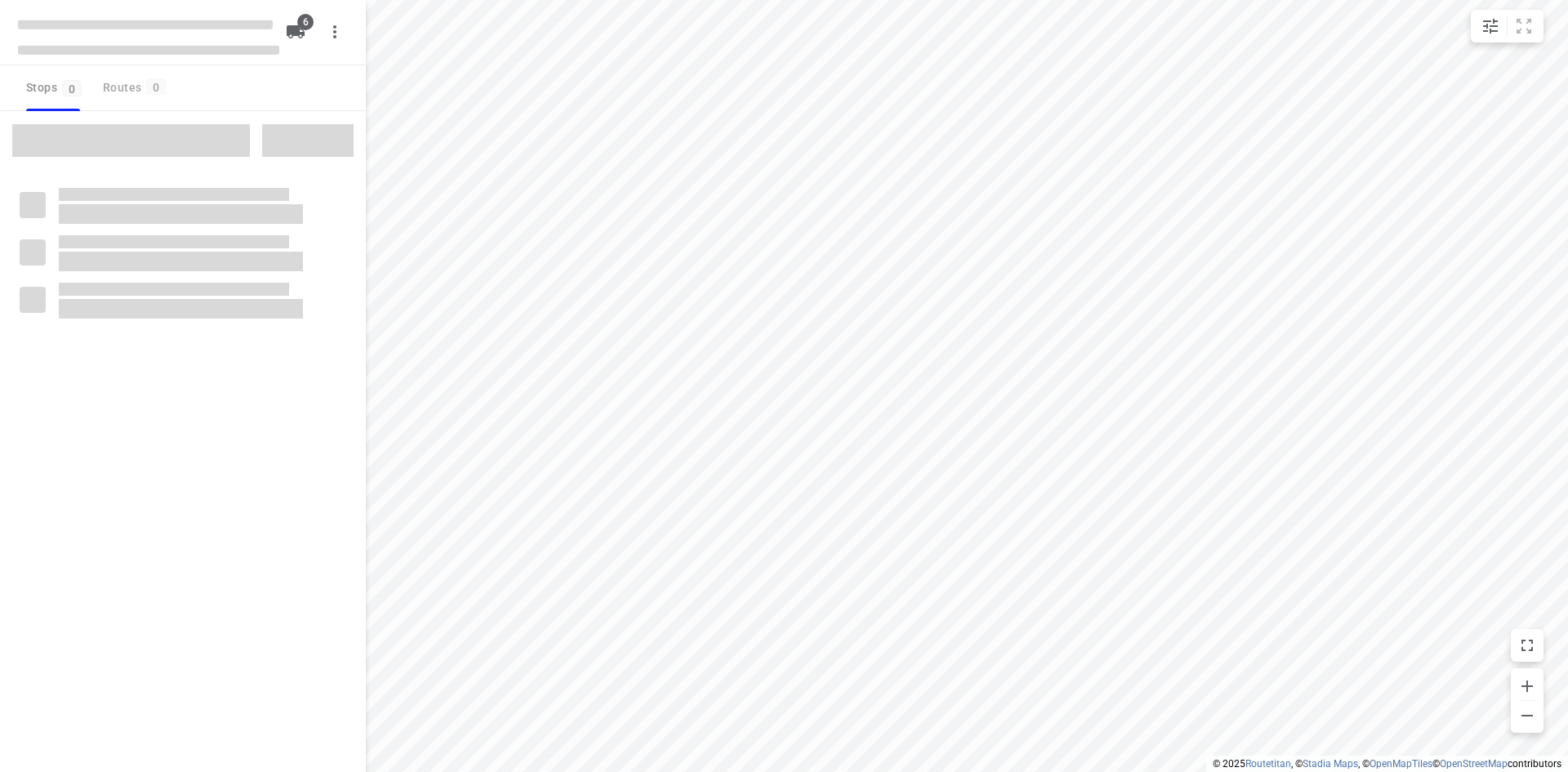
checkbox input "true"
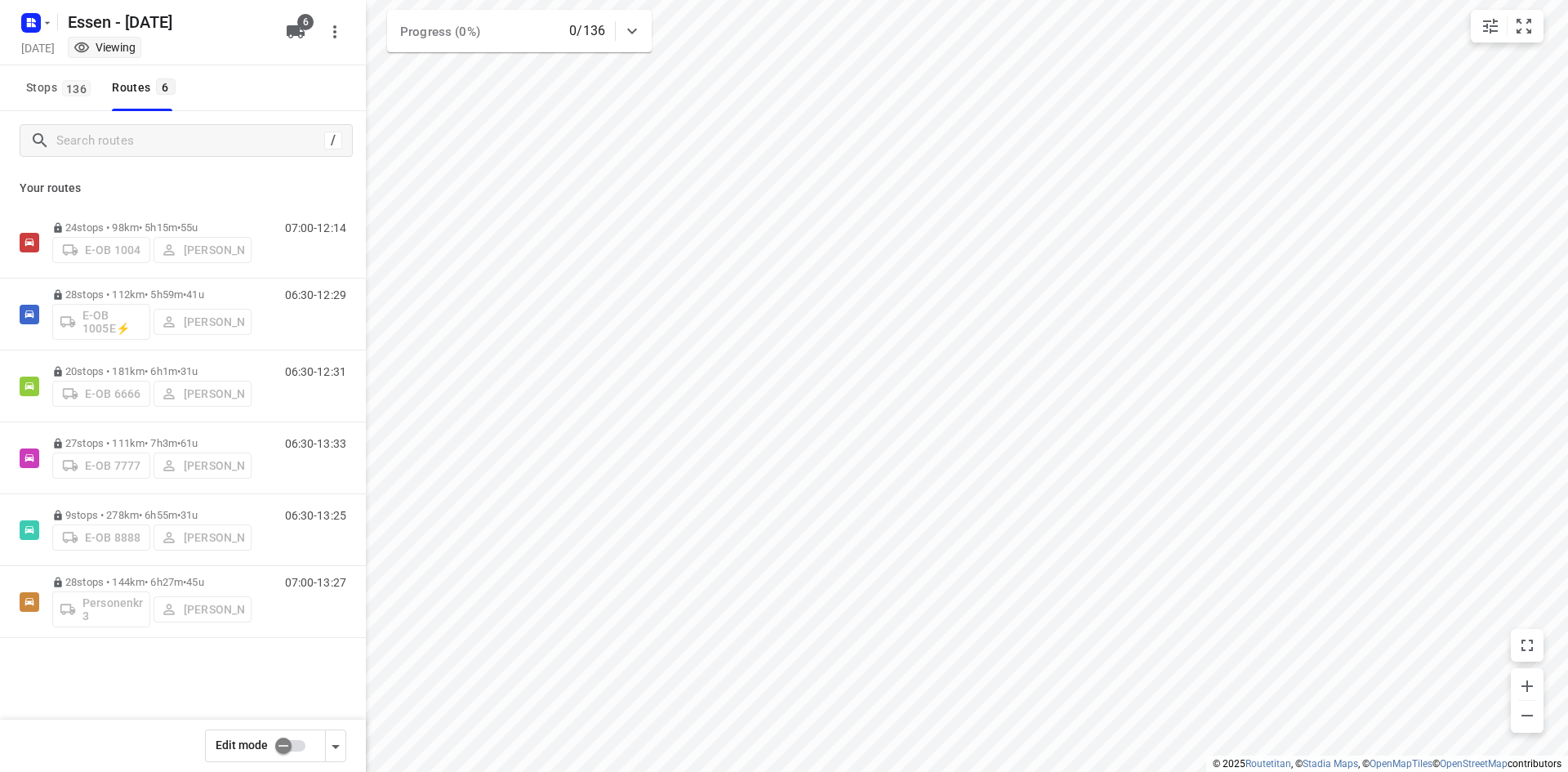
click at [281, 747] on input "checkbox" at bounding box center [283, 746] width 93 height 31
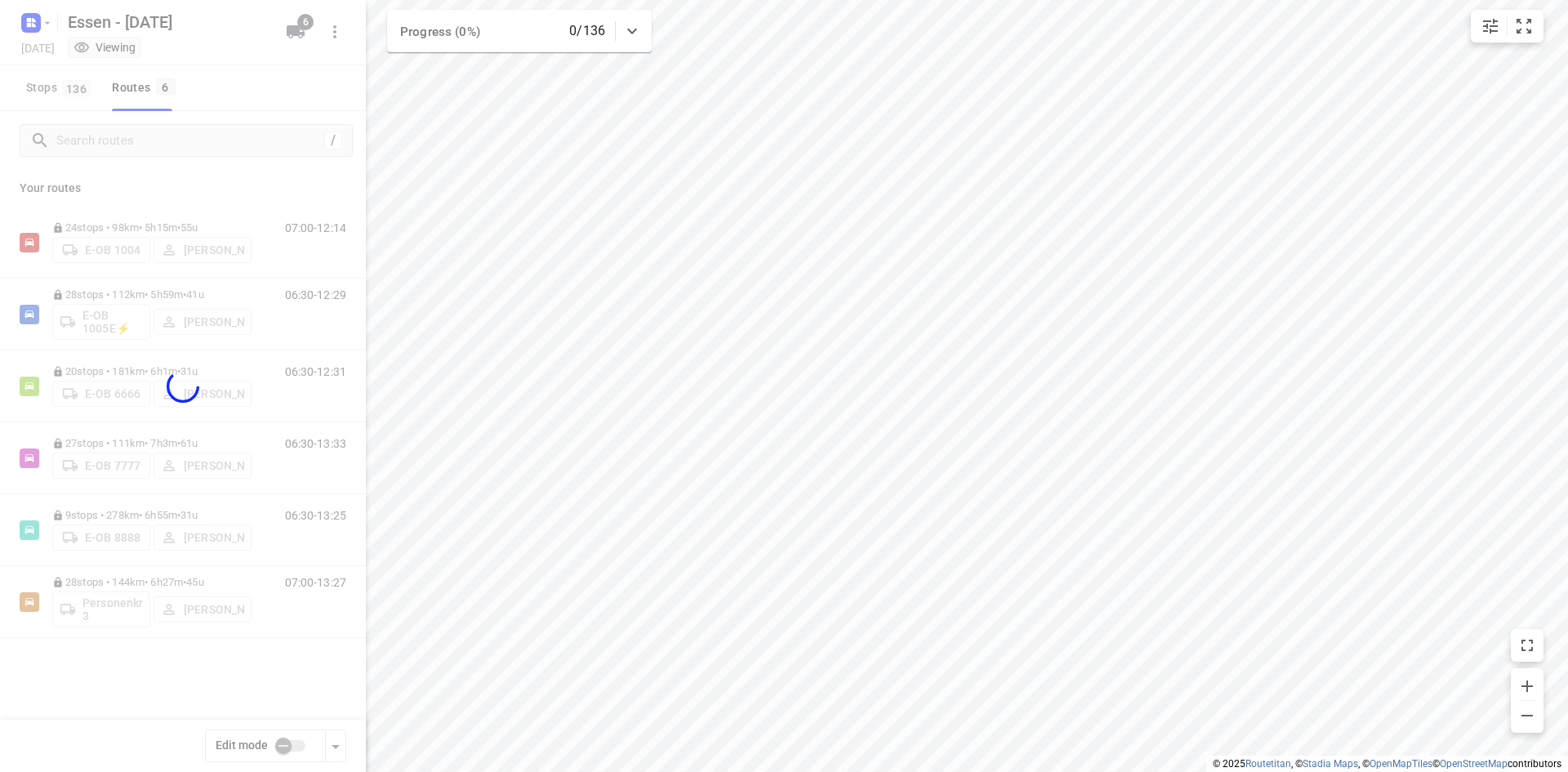
checkbox input "true"
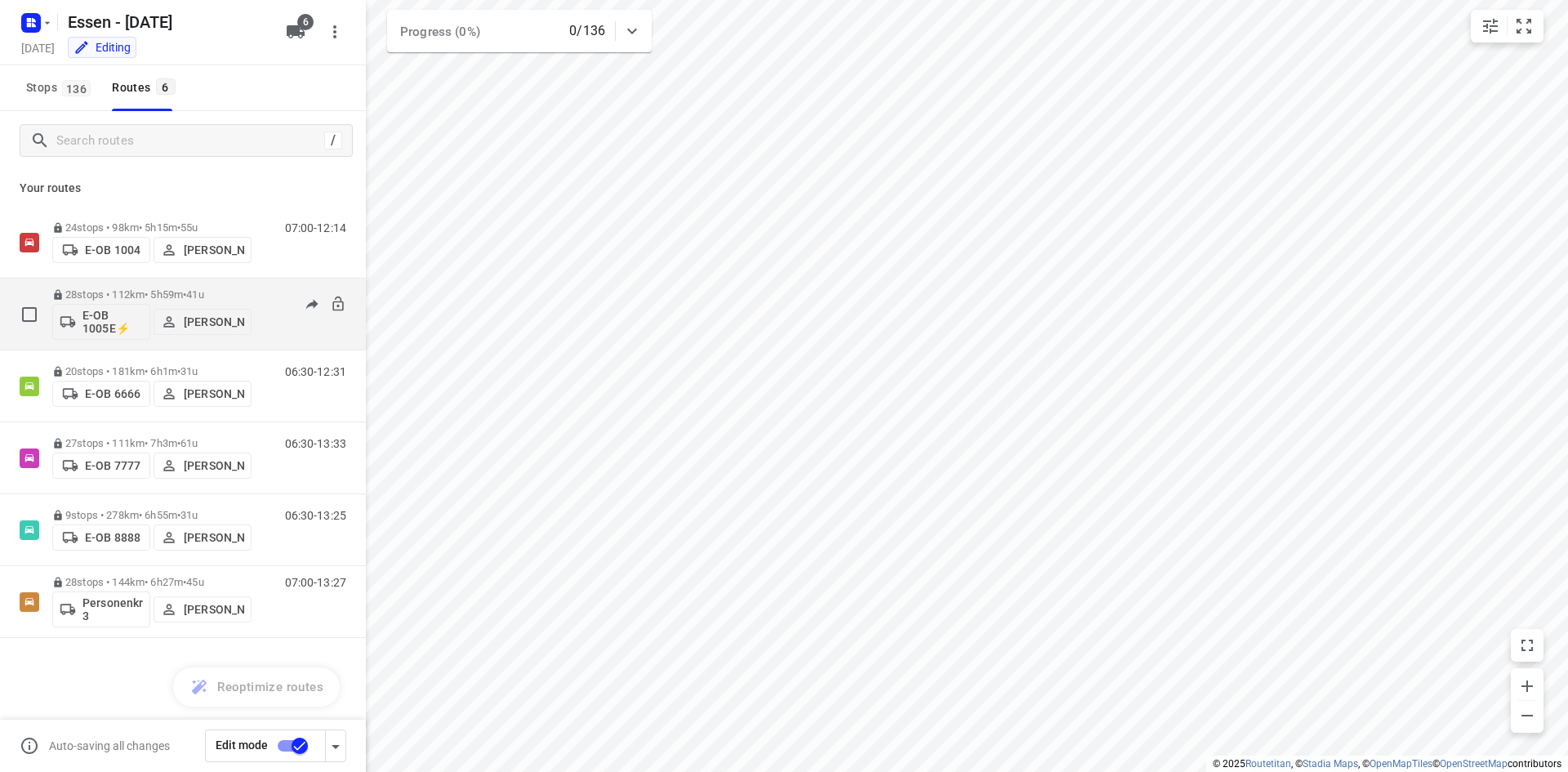
click at [279, 346] on div "06:30-12:29" at bounding box center [305, 319] width 82 height 60
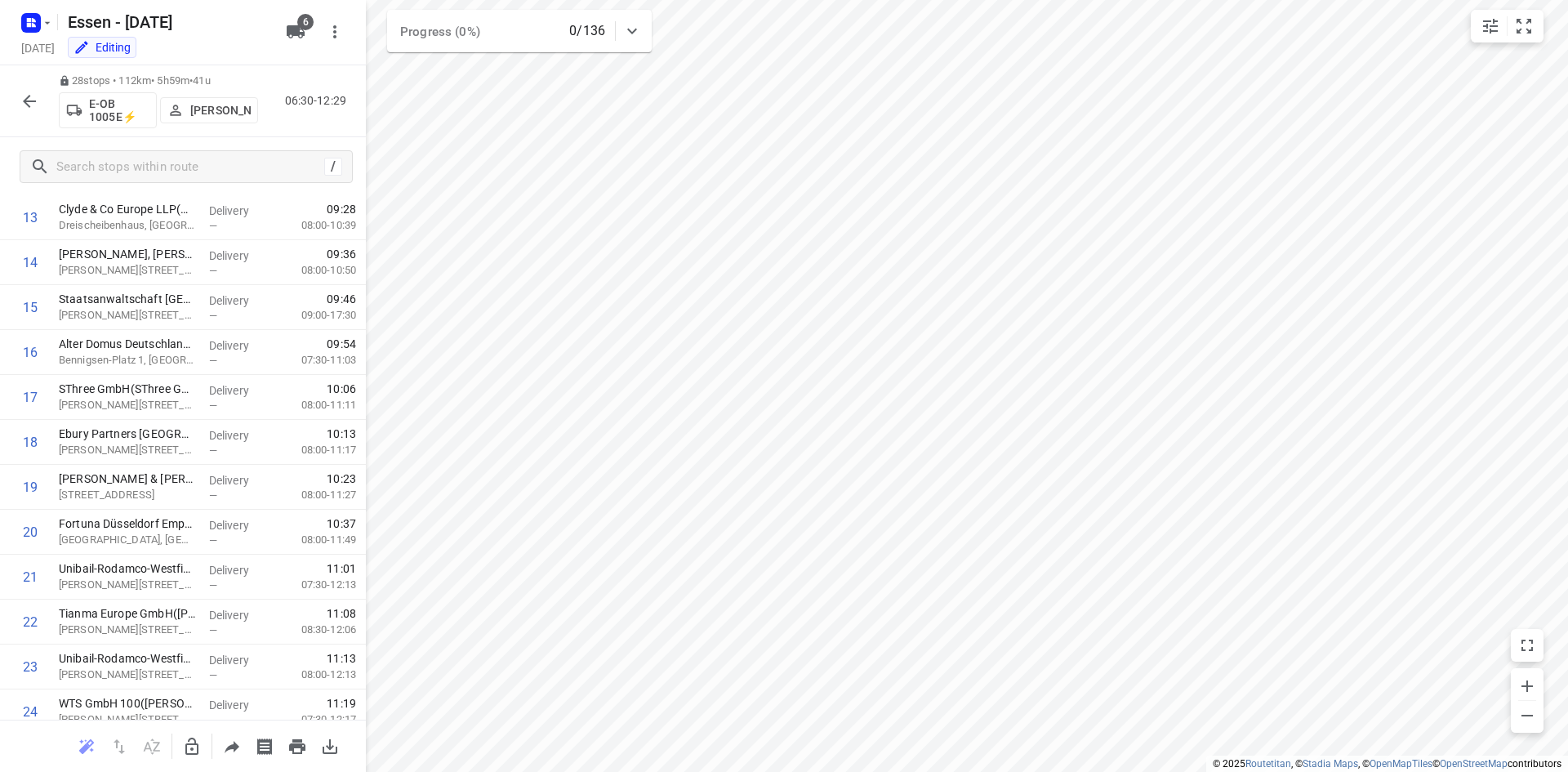
scroll to position [817, 0]
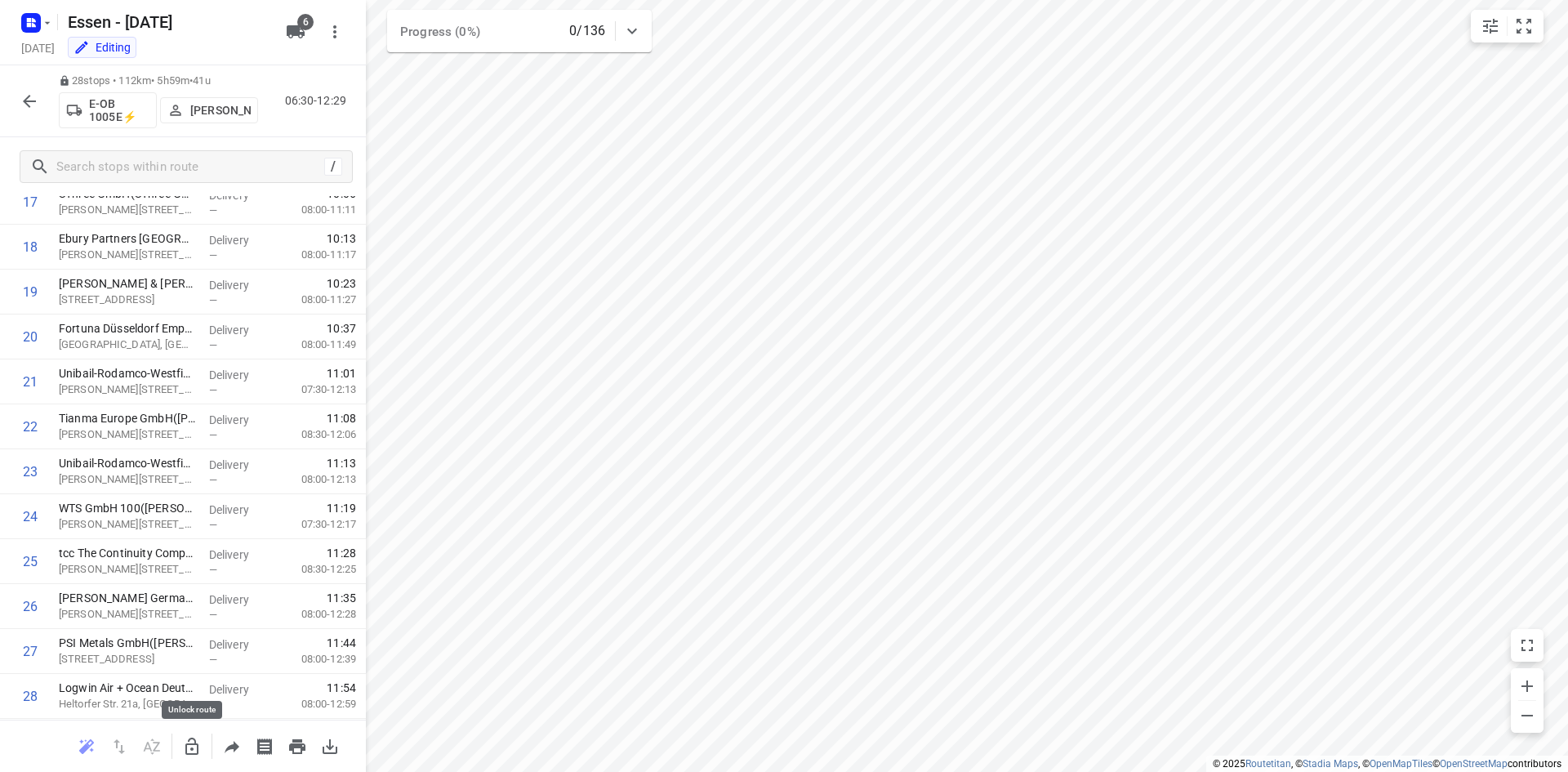
click at [188, 746] on icon "button" at bounding box center [192, 747] width 19 height 19
drag, startPoint x: 138, startPoint y: 486, endPoint x: 137, endPoint y: 435, distance: 51.0
click at [137, 435] on div "1 Verisure Deutschland GmbH([PERSON_NAME]) [PERSON_NAME][STREET_ADDRESS] Delive…" at bounding box center [183, 89] width 366 height 1259
click at [201, 753] on icon "button" at bounding box center [192, 747] width 19 height 19
click at [36, 95] on icon "button" at bounding box center [29, 102] width 19 height 19
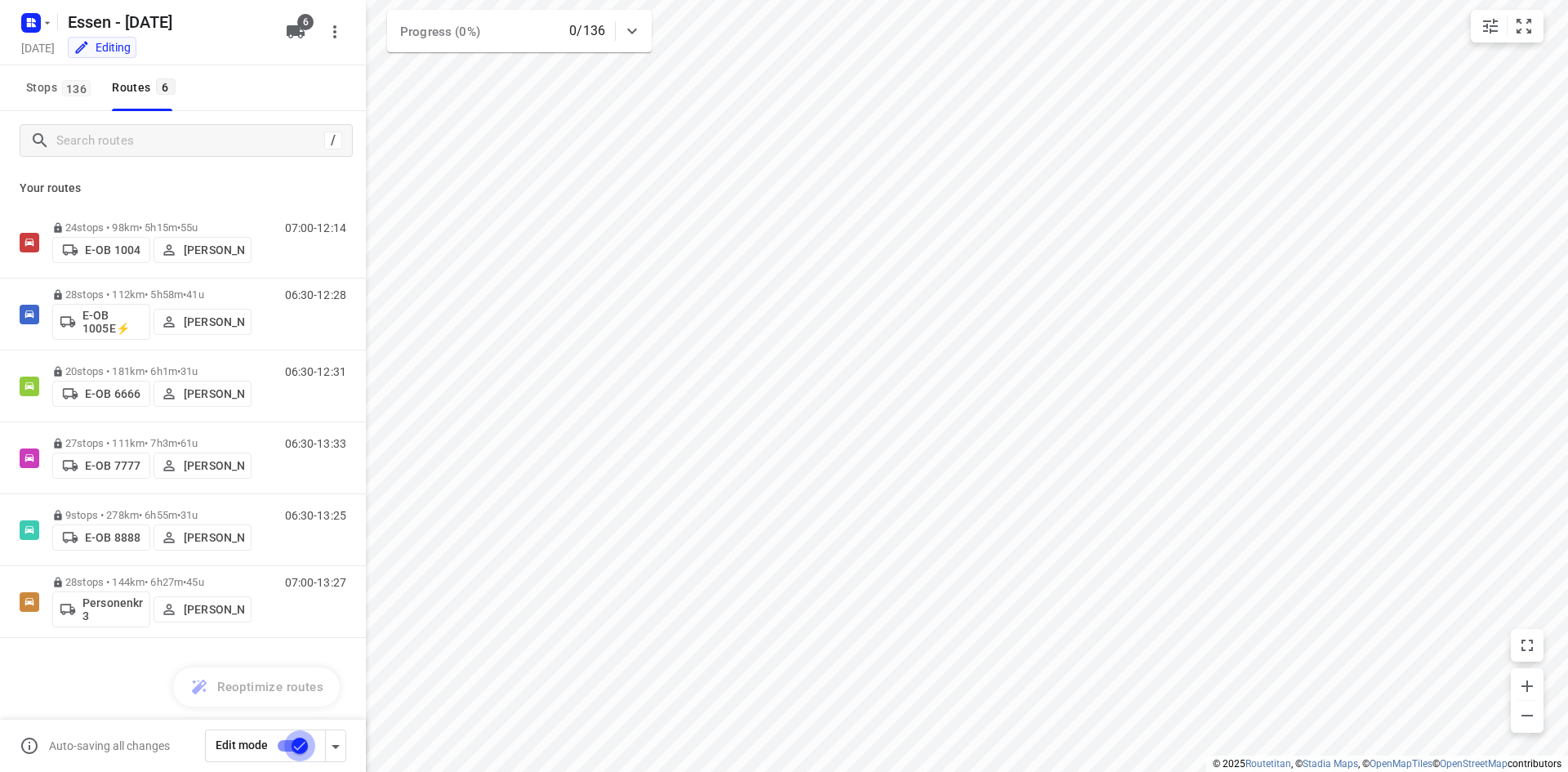
click at [301, 748] on input "checkbox" at bounding box center [299, 746] width 93 height 31
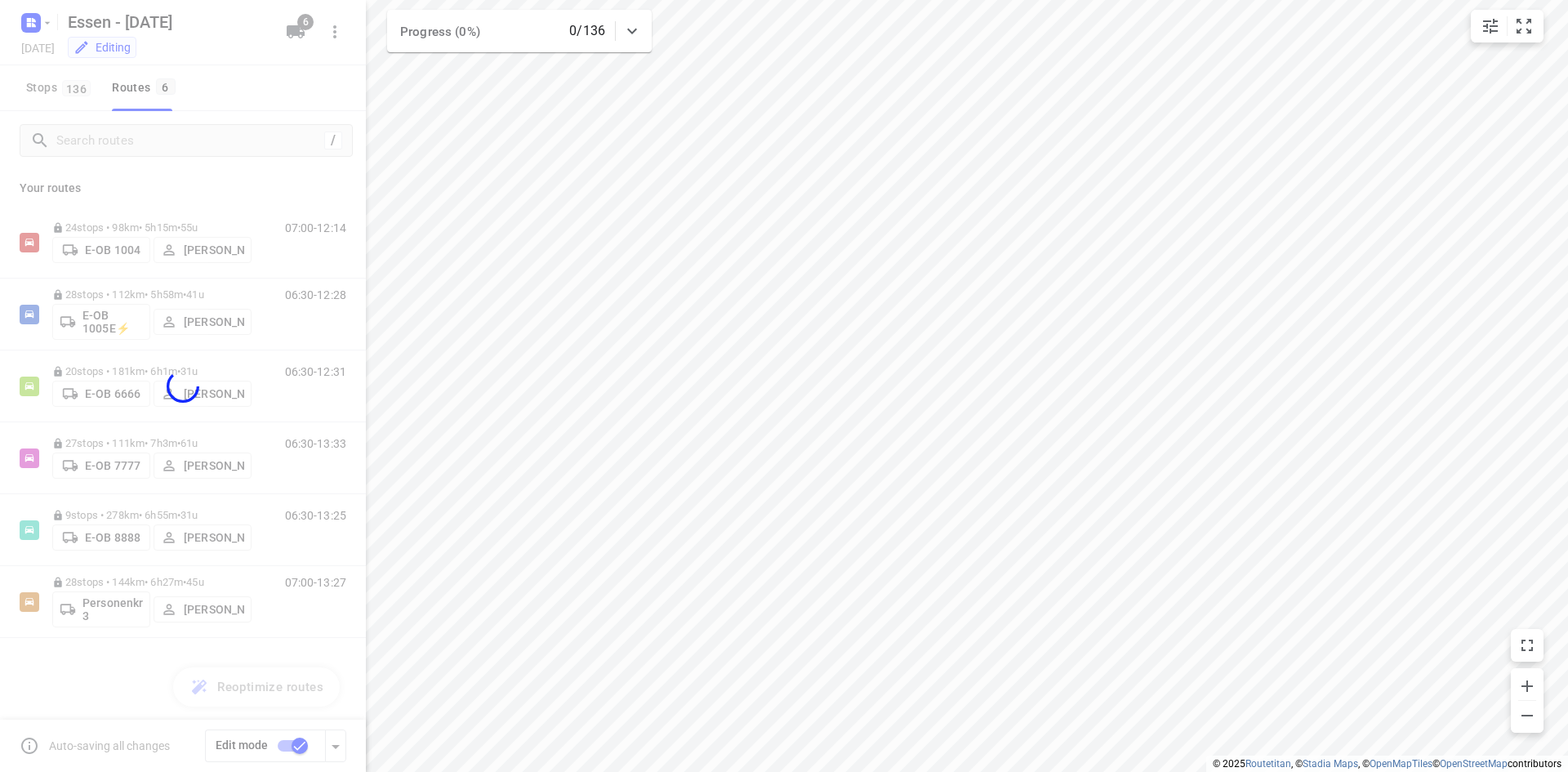
checkbox input "false"
